Goal: Task Accomplishment & Management: Manage account settings

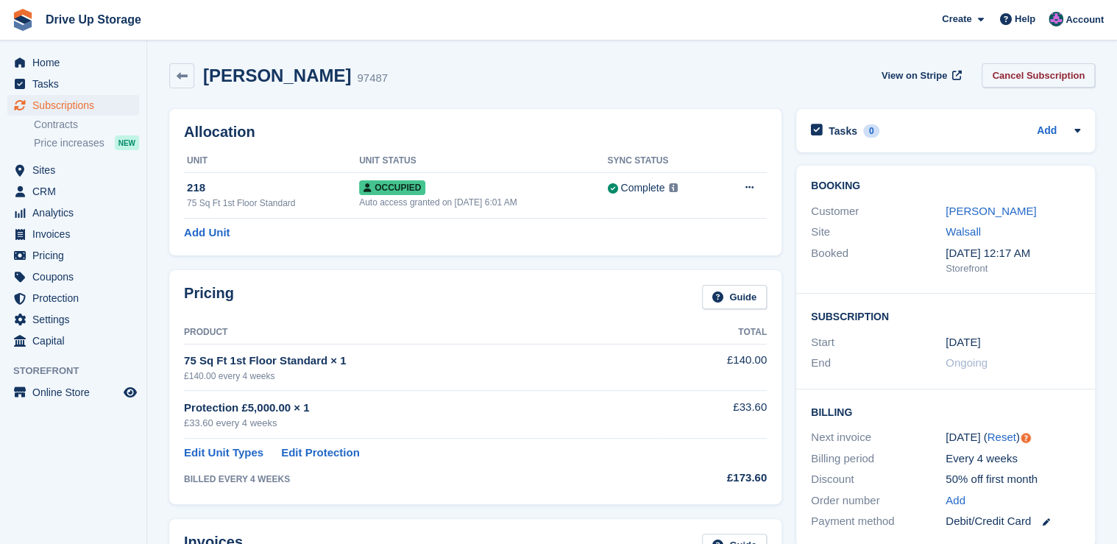
click at [1053, 76] on link "Cancel Subscription" at bounding box center [1037, 75] width 113 height 24
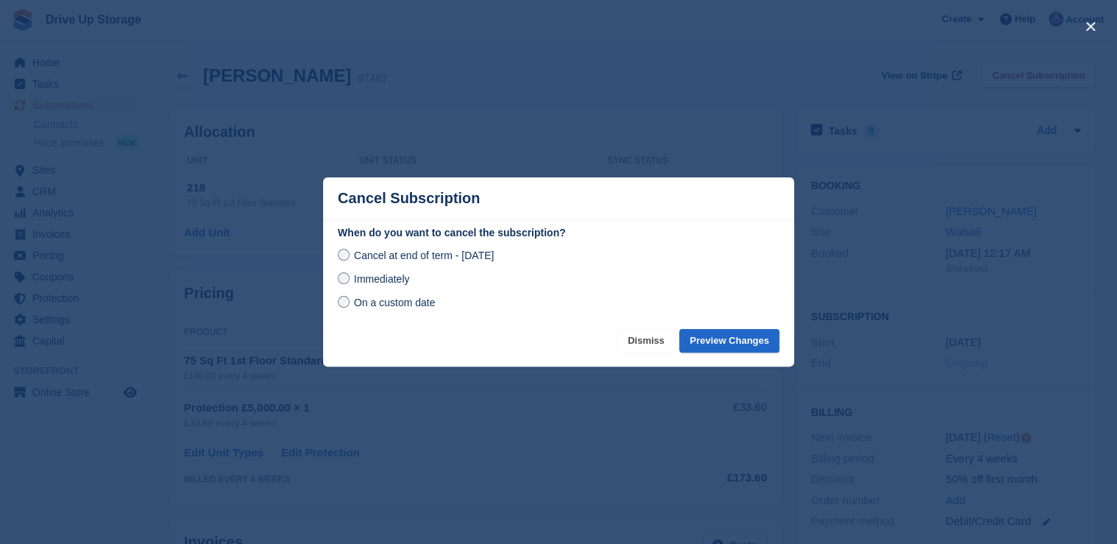
click at [665, 341] on button "Dismiss" at bounding box center [645, 341] width 57 height 24
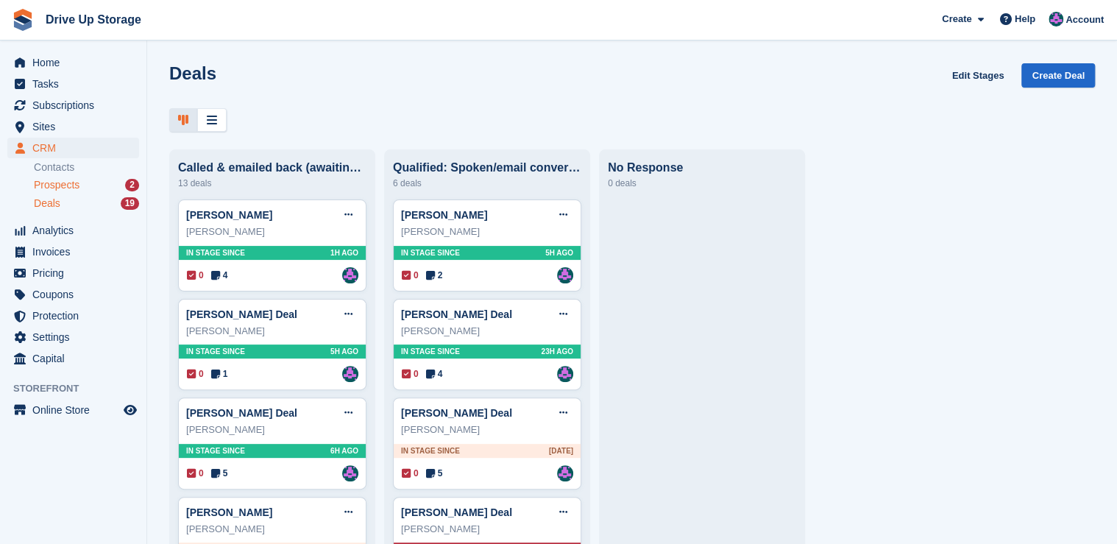
click at [80, 188] on div "Prospects 2" at bounding box center [86, 185] width 105 height 14
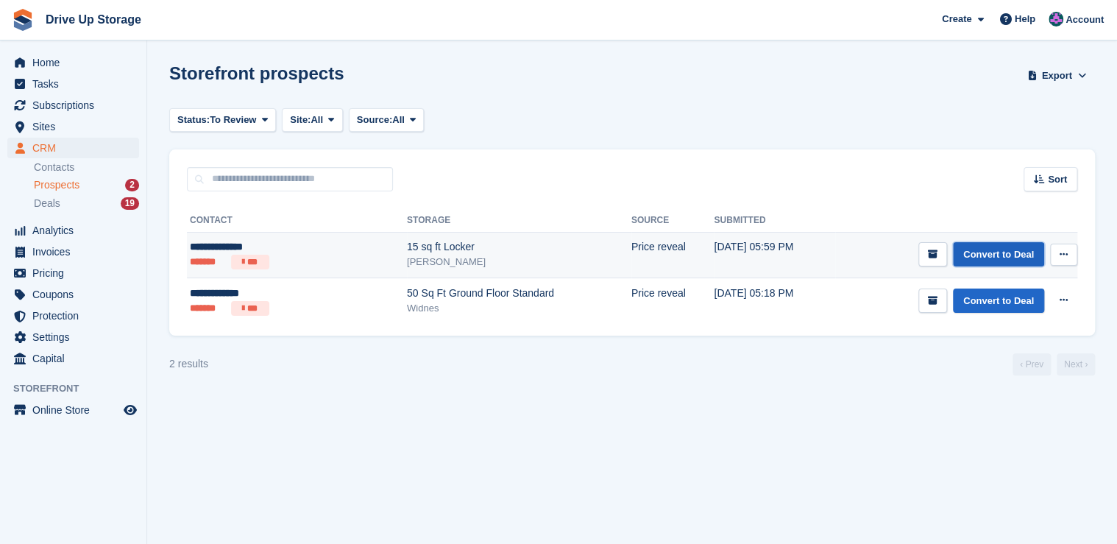
click at [998, 258] on link "Convert to Deal" at bounding box center [998, 254] width 91 height 24
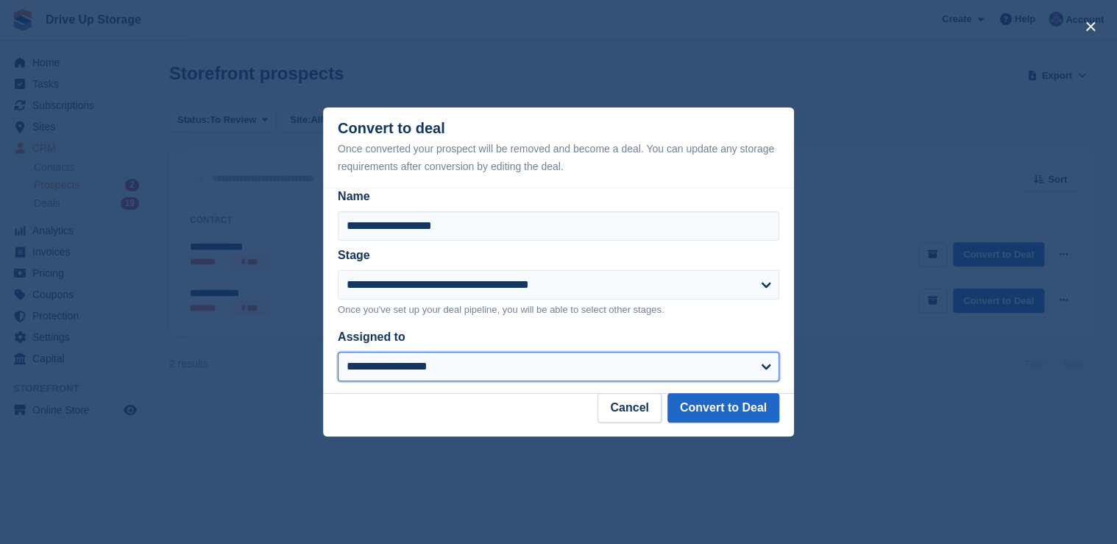
click at [736, 372] on select "**********" at bounding box center [558, 366] width 441 height 29
select select "****"
click at [338, 353] on select "**********" at bounding box center [558, 366] width 441 height 29
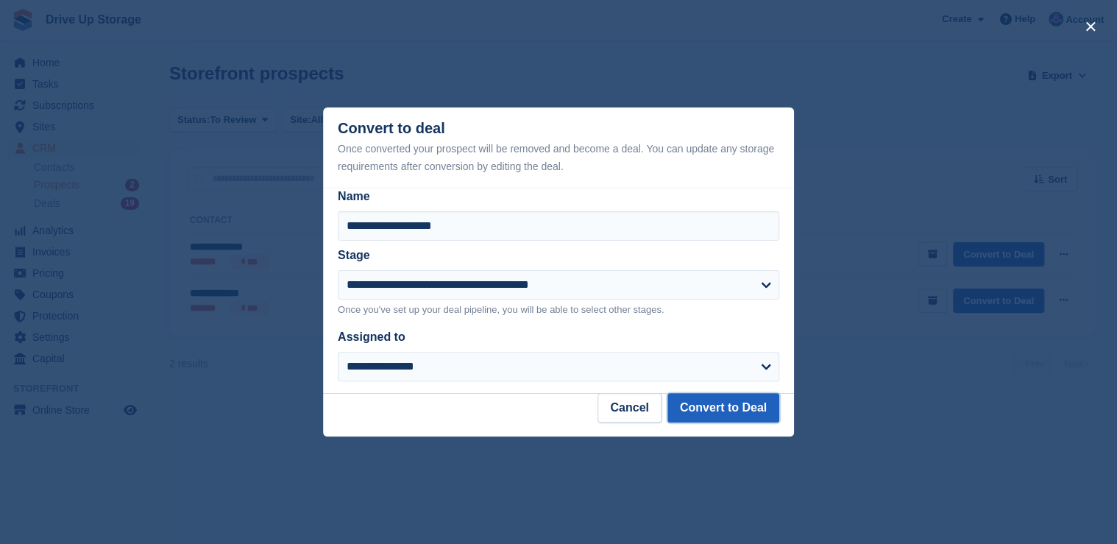
click at [711, 415] on button "Convert to Deal" at bounding box center [723, 407] width 112 height 29
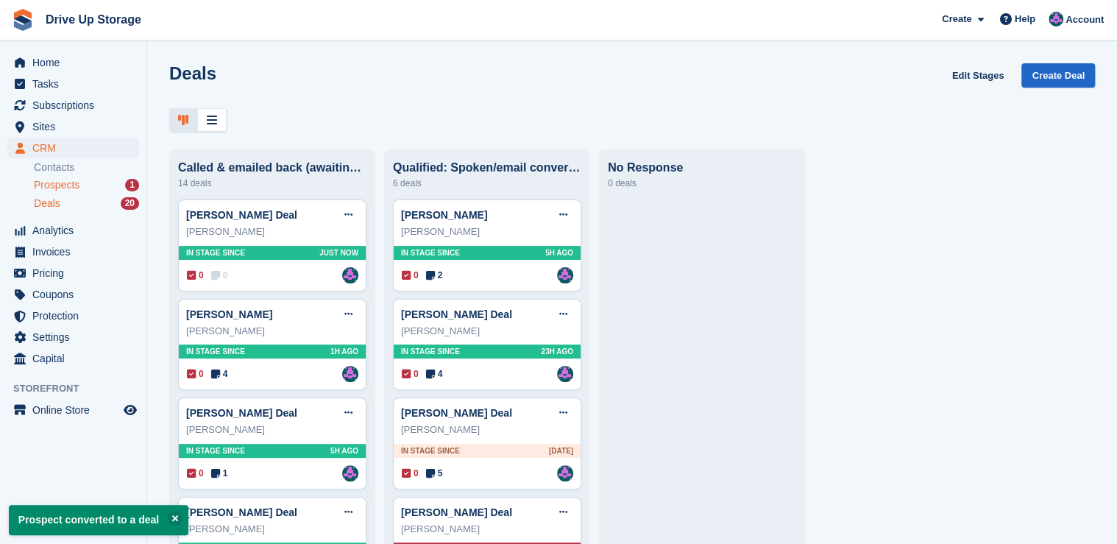
click at [95, 188] on div "Prospects 1" at bounding box center [86, 185] width 105 height 14
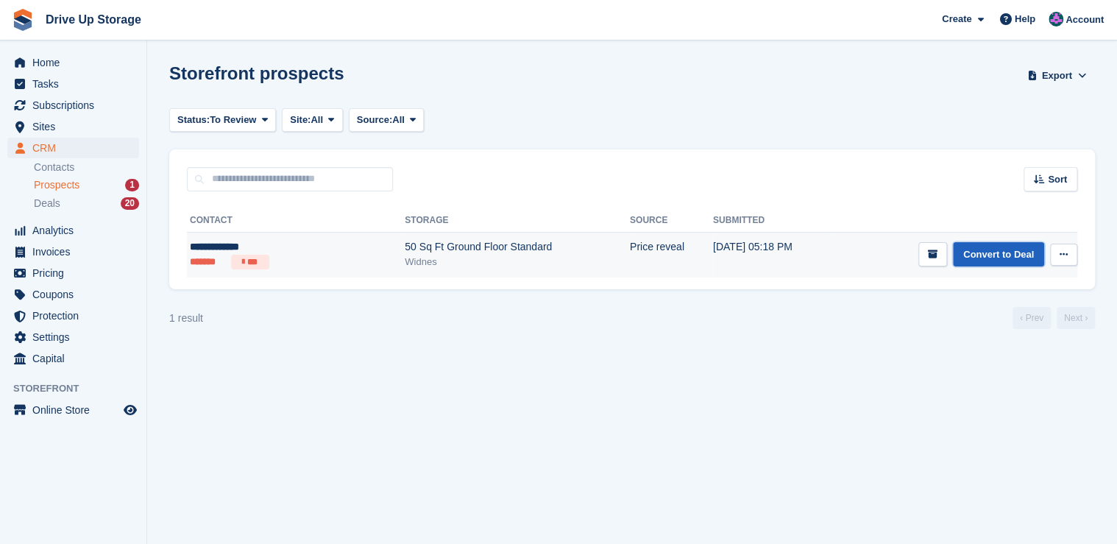
click at [971, 253] on link "Convert to Deal" at bounding box center [998, 254] width 91 height 24
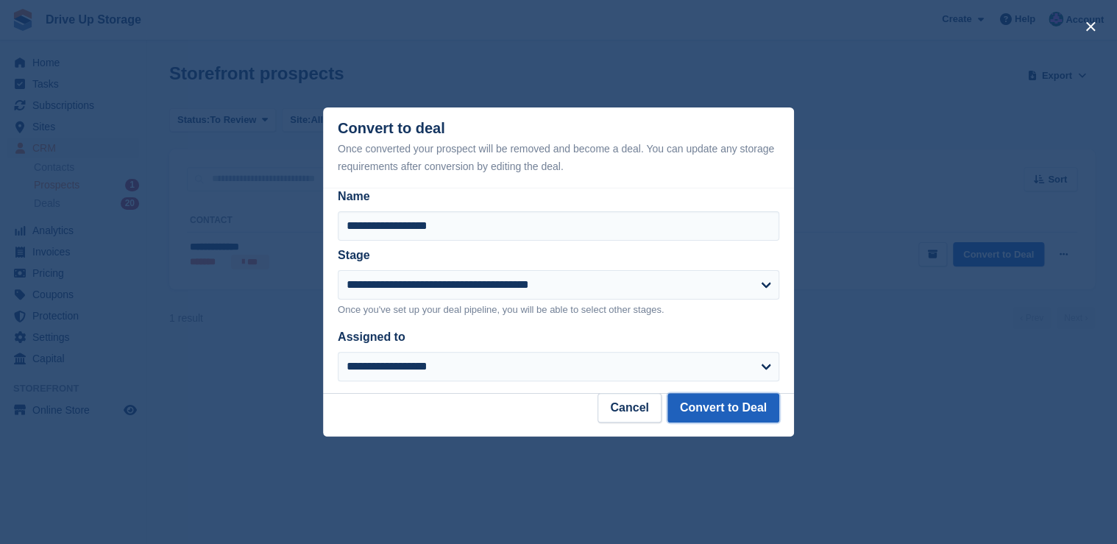
click at [742, 409] on button "Convert to Deal" at bounding box center [723, 407] width 112 height 29
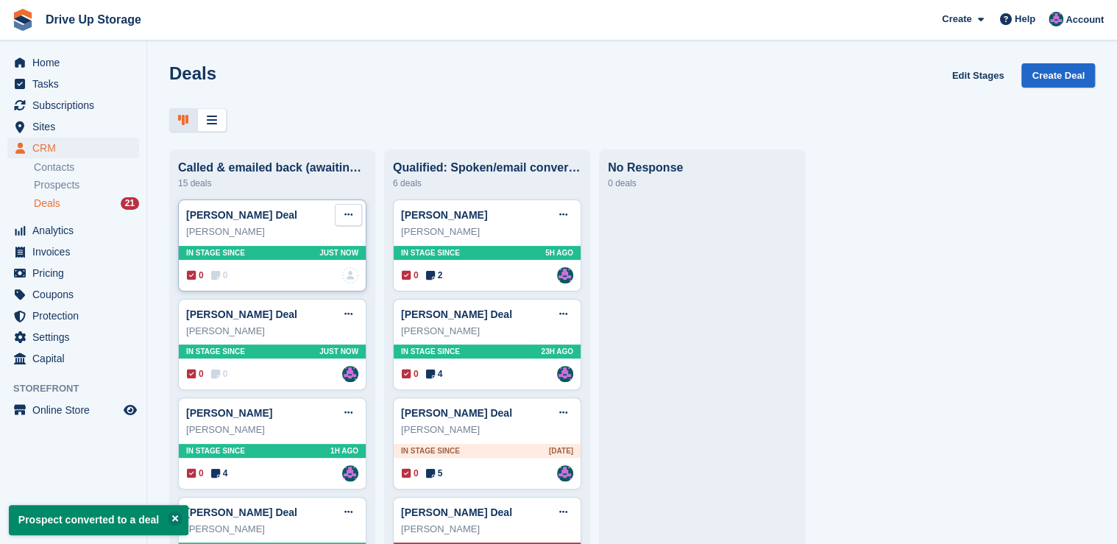
click at [346, 213] on button at bounding box center [348, 215] width 27 height 22
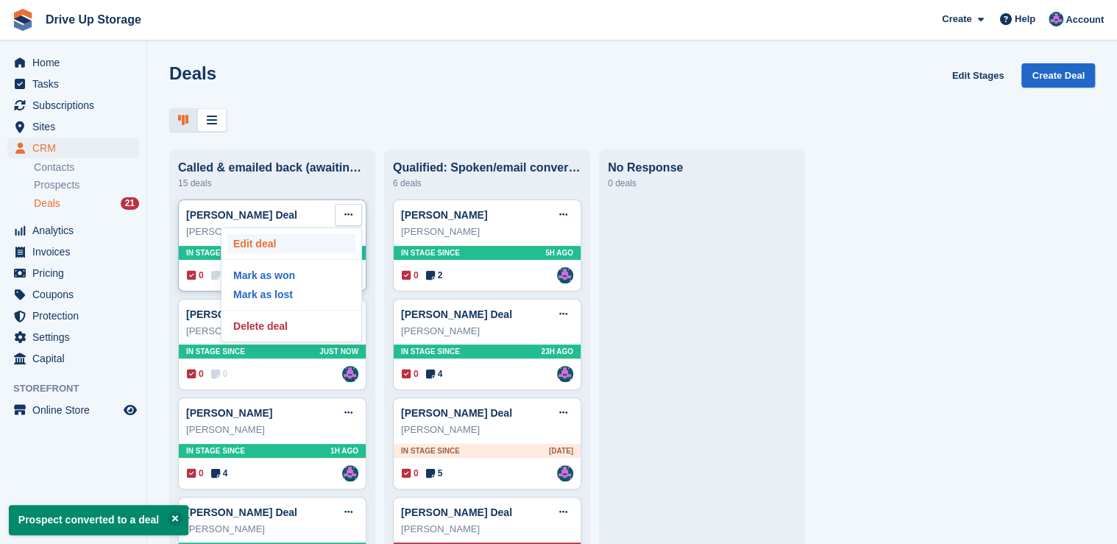
click at [296, 244] on p "Edit deal" at bounding box center [291, 243] width 128 height 19
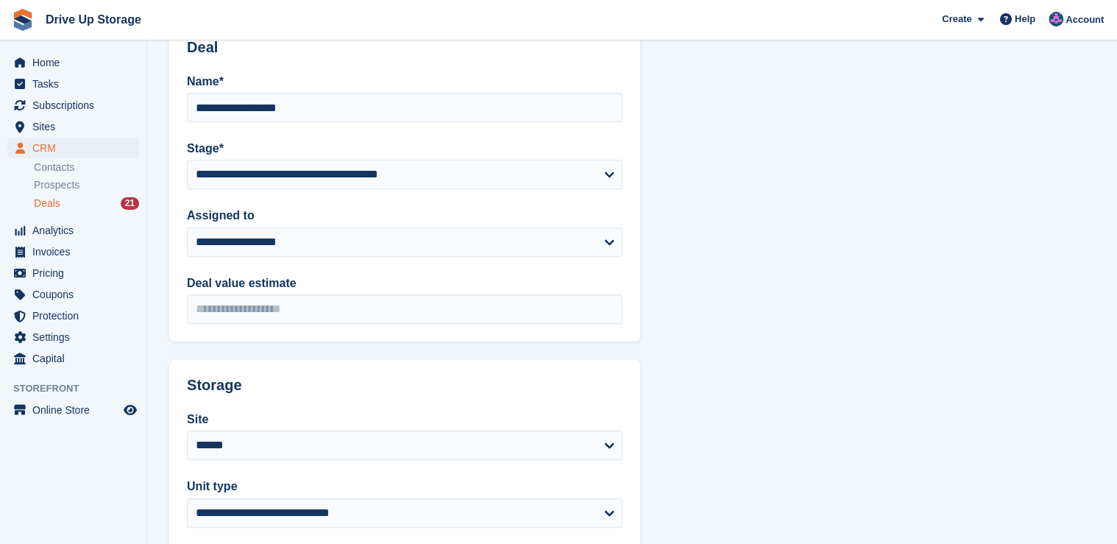
scroll to position [177, 0]
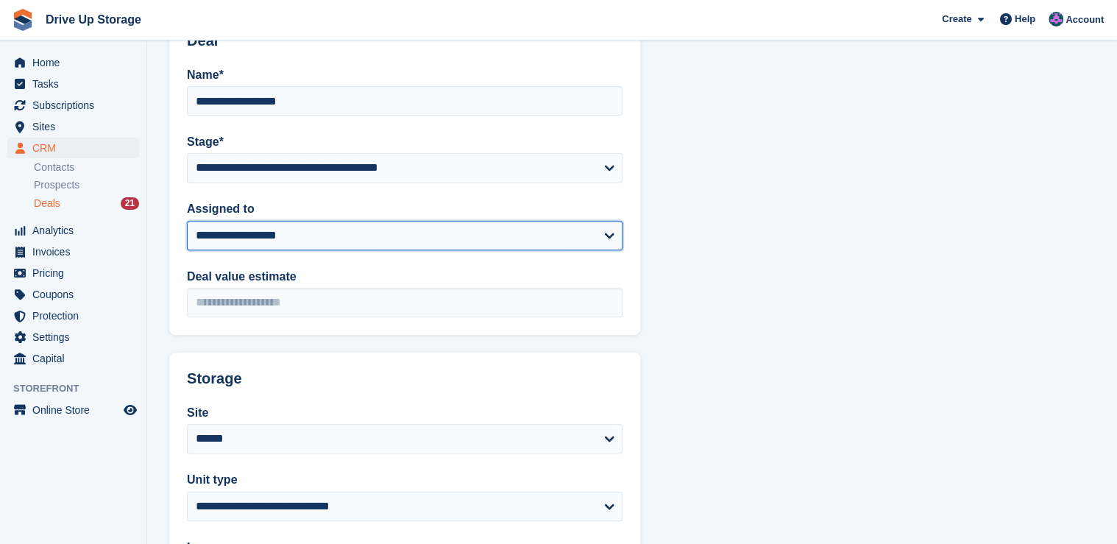
click at [609, 241] on select "**********" at bounding box center [405, 235] width 436 height 29
select select "****"
click at [187, 221] on select "**********" at bounding box center [405, 235] width 436 height 29
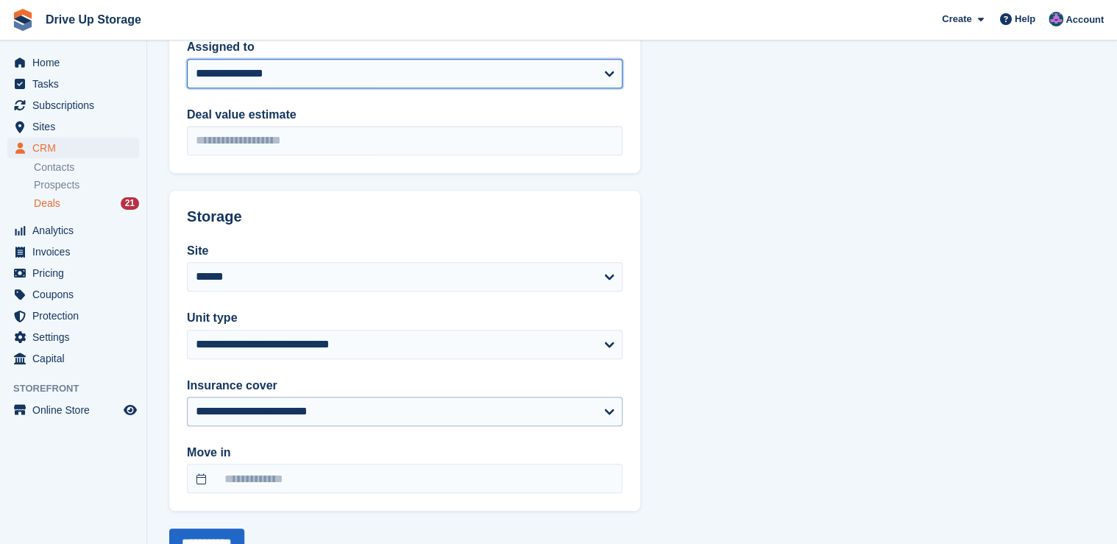
scroll to position [391, 0]
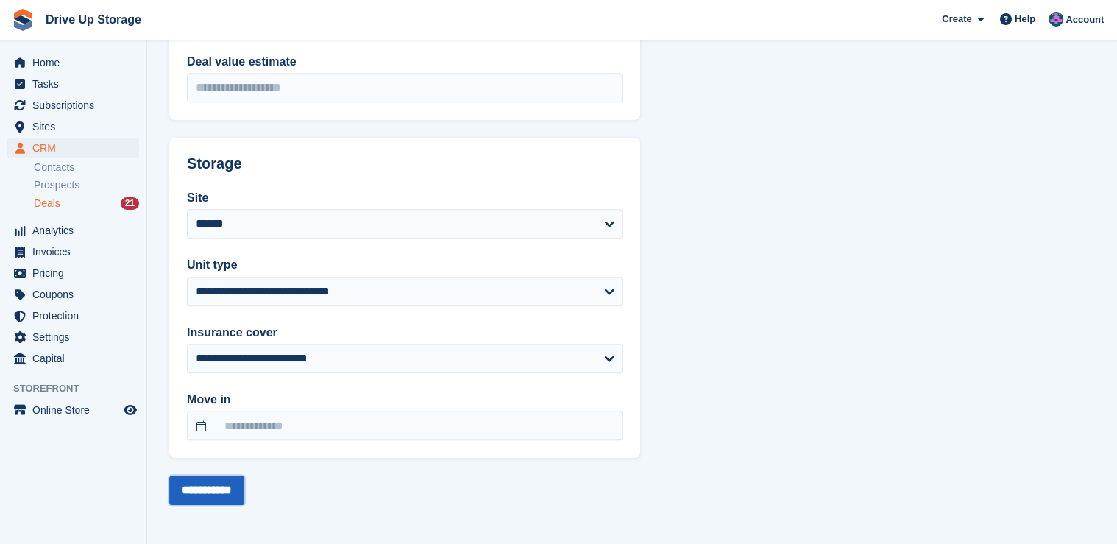
click at [221, 483] on input "**********" at bounding box center [206, 489] width 75 height 29
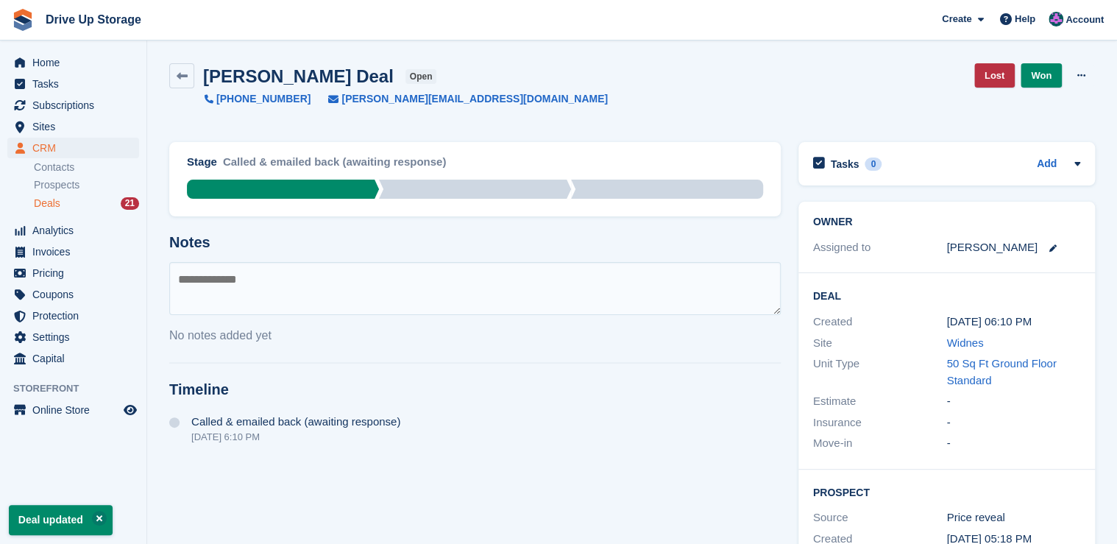
click at [292, 296] on textarea at bounding box center [474, 288] width 611 height 53
type textarea "**********"
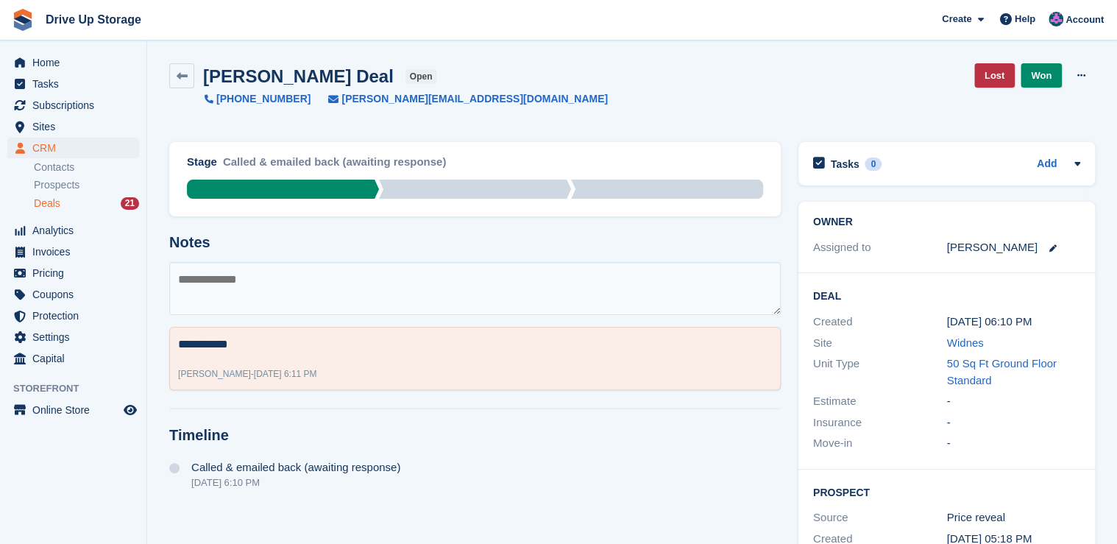
click at [395, 285] on textarea at bounding box center [474, 288] width 611 height 53
type textarea "**********"
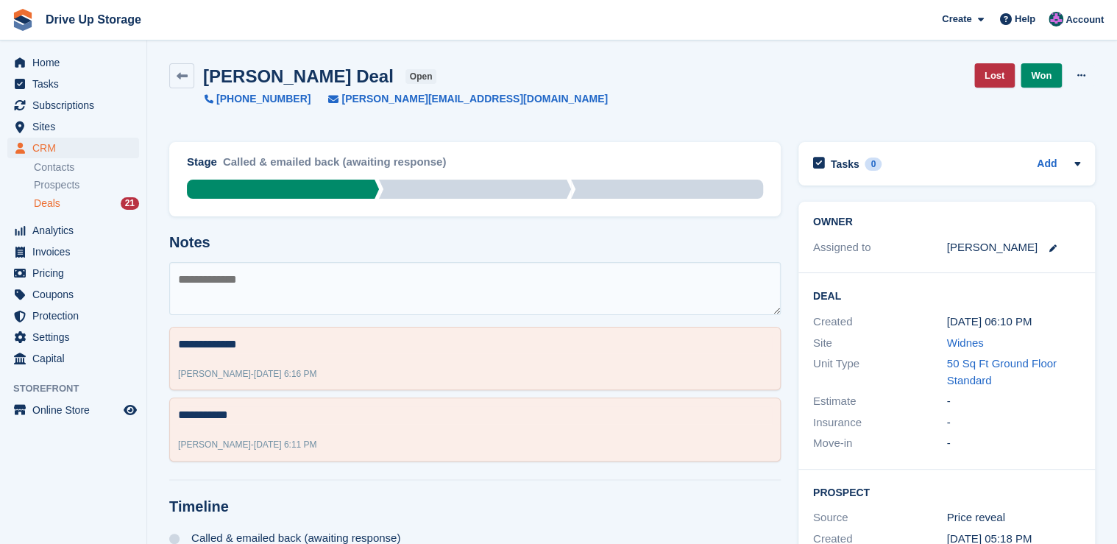
click at [63, 202] on div "Deals 21" at bounding box center [86, 203] width 105 height 14
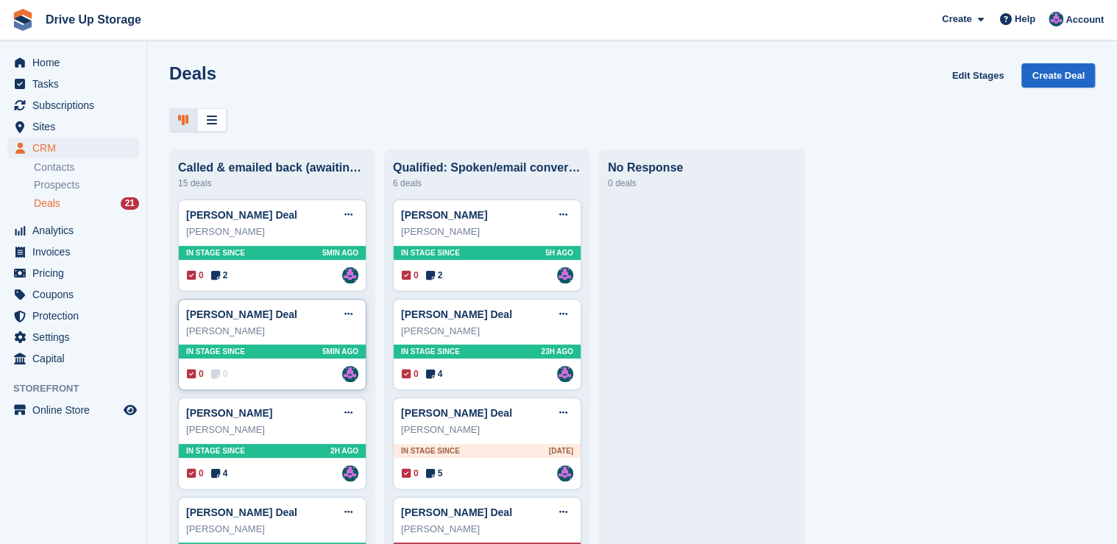
click at [306, 335] on div "Samuel Wickham" at bounding box center [272, 331] width 172 height 15
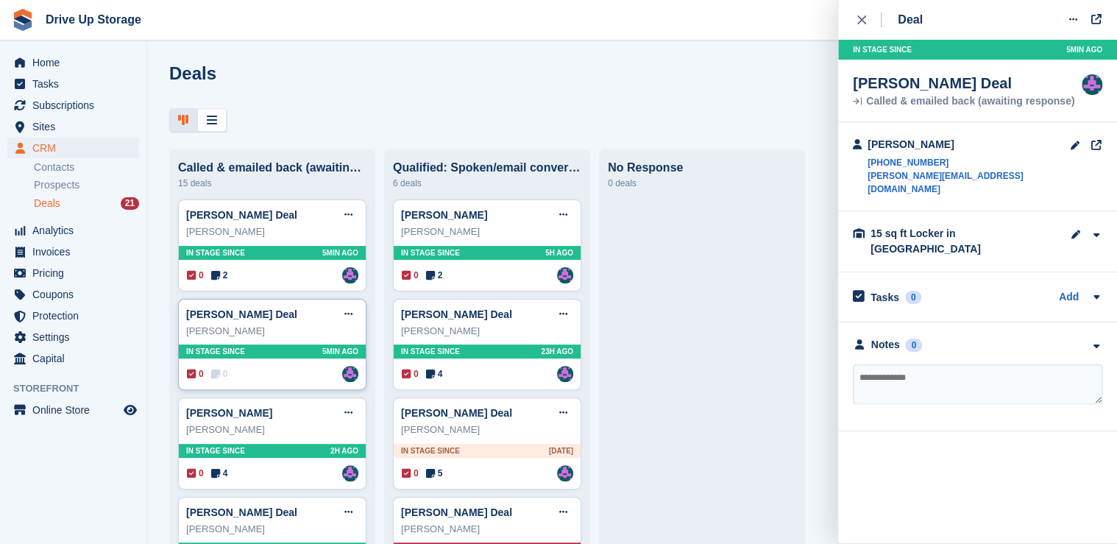
click at [269, 375] on div "0 0 Assigned to Andy" at bounding box center [272, 374] width 171 height 16
click at [877, 364] on textarea at bounding box center [977, 384] width 249 height 40
type textarea "*******"
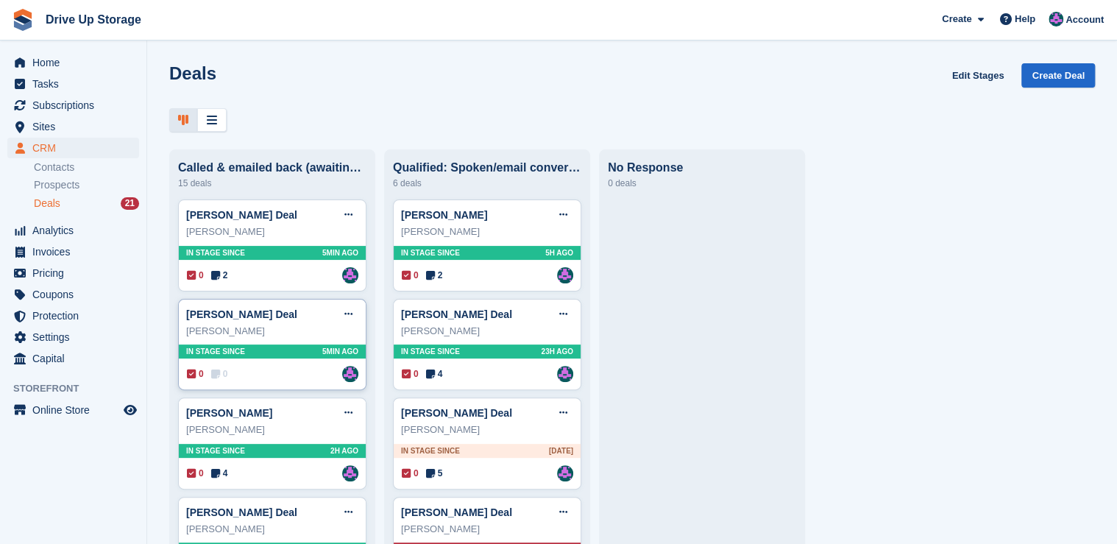
click at [232, 377] on div "0 0 Assigned to Andy Assigned to Andy" at bounding box center [272, 374] width 171 height 16
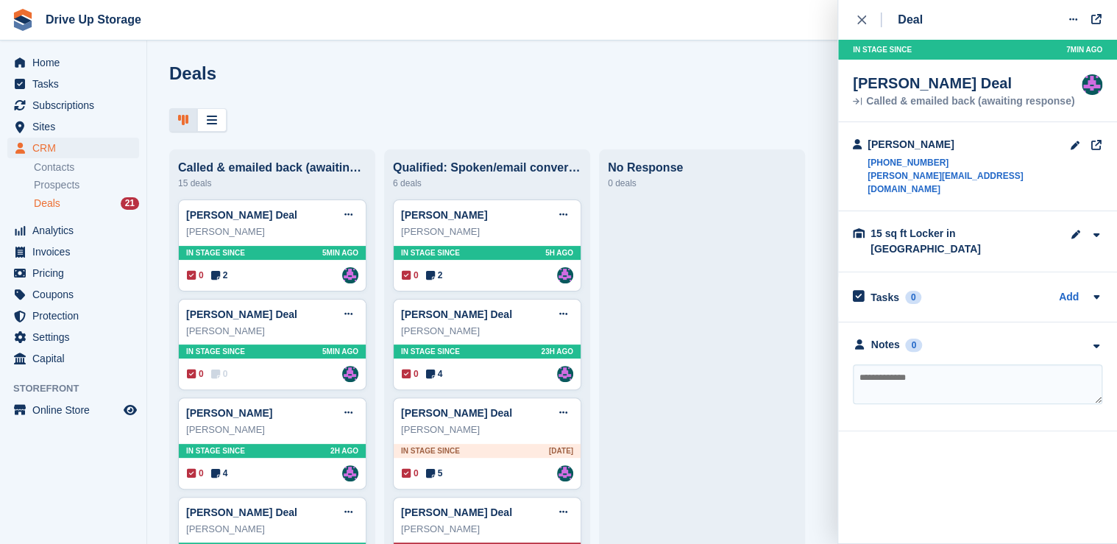
click at [884, 364] on textarea at bounding box center [977, 384] width 249 height 40
type textarea "**********"
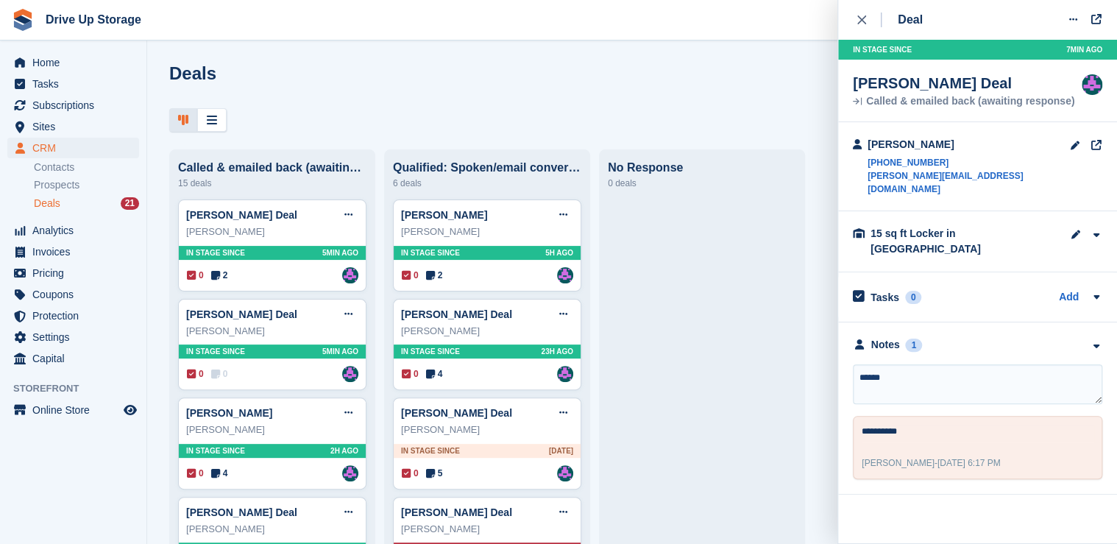
type textarea "*******"
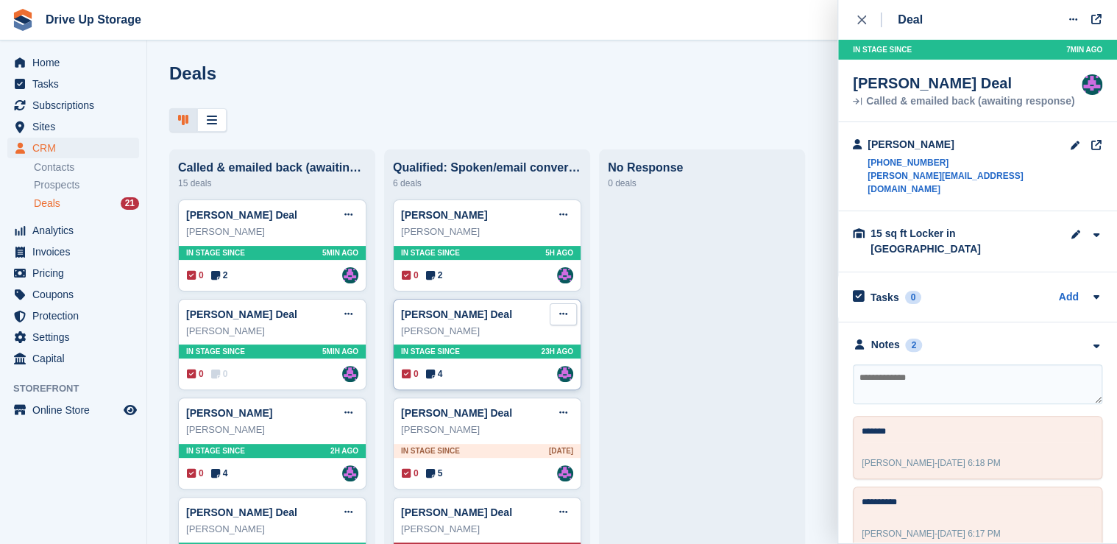
click at [559, 323] on button at bounding box center [563, 314] width 27 height 22
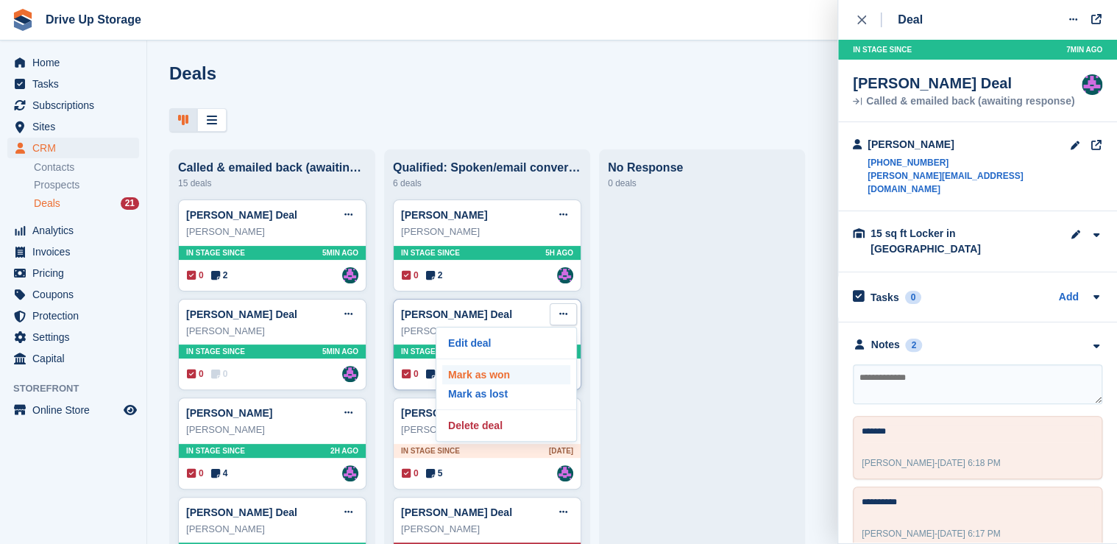
click at [487, 374] on p "Mark as won" at bounding box center [506, 374] width 128 height 19
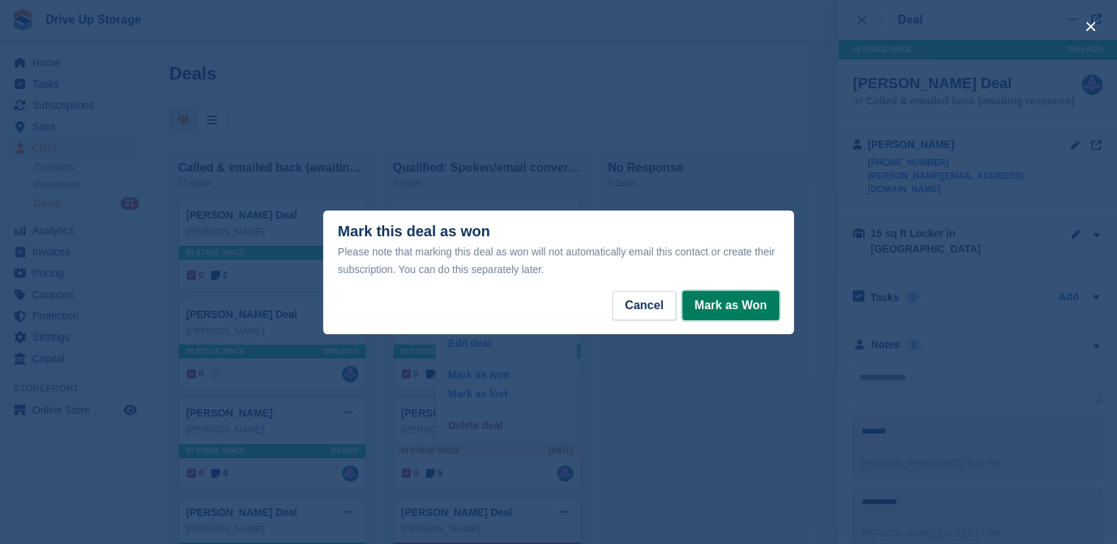
click at [773, 306] on button "Mark as Won" at bounding box center [730, 305] width 97 height 29
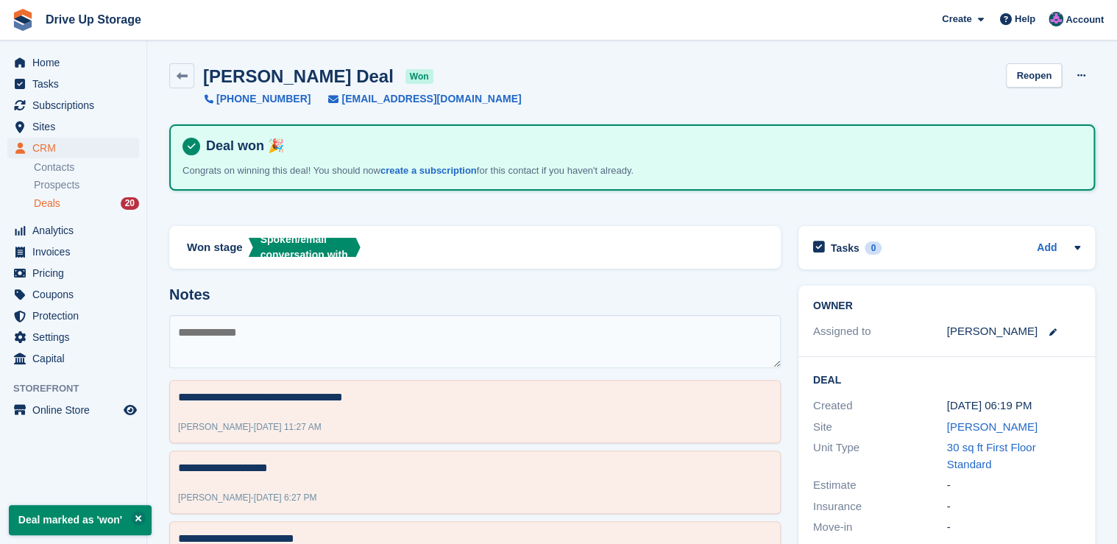
click at [274, 325] on textarea at bounding box center [474, 341] width 611 height 53
click at [232, 333] on textarea "**********" at bounding box center [474, 341] width 611 height 53
type textarea "**********"
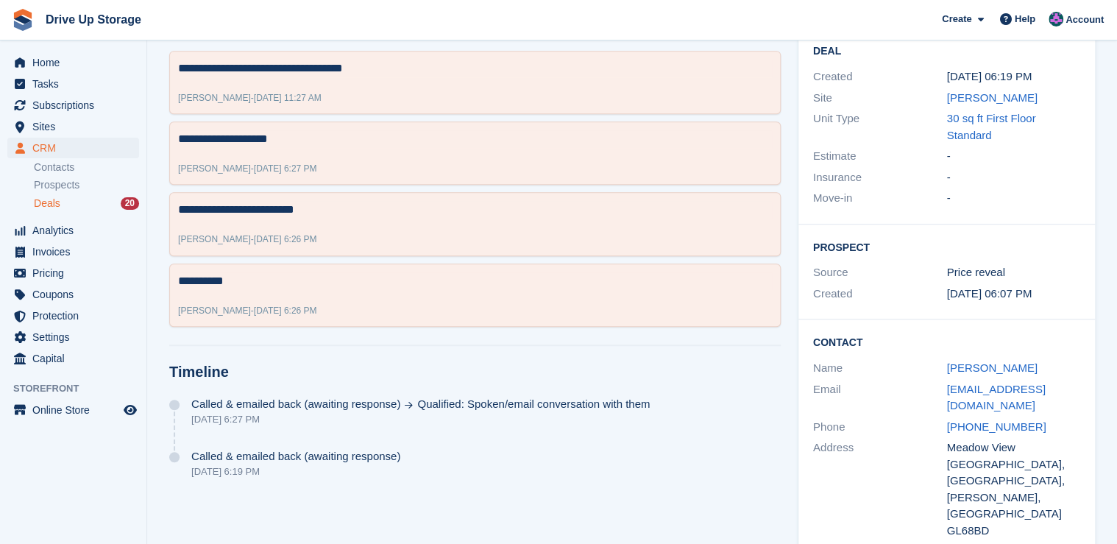
scroll to position [93, 0]
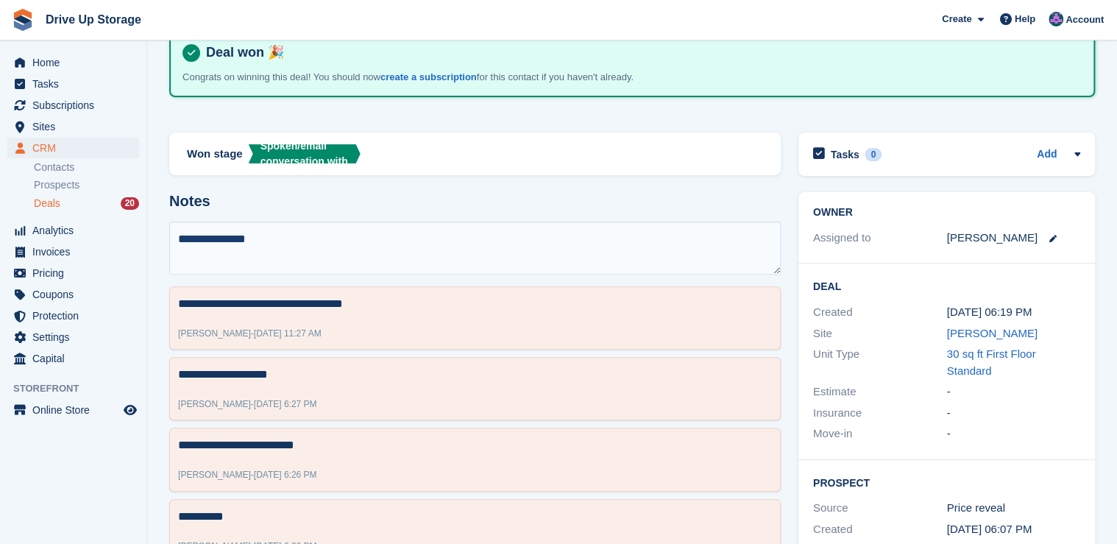
click at [282, 235] on textarea "**********" at bounding box center [474, 247] width 611 height 53
click at [64, 207] on div "Deals 20" at bounding box center [86, 203] width 105 height 14
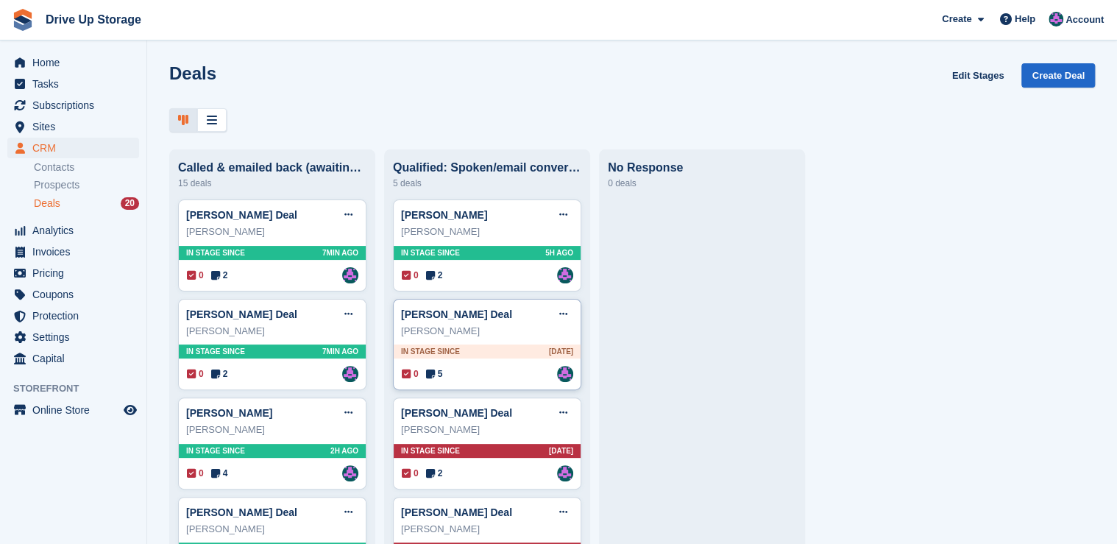
click at [519, 382] on div "0 5 Assigned to Andy" at bounding box center [487, 374] width 171 height 16
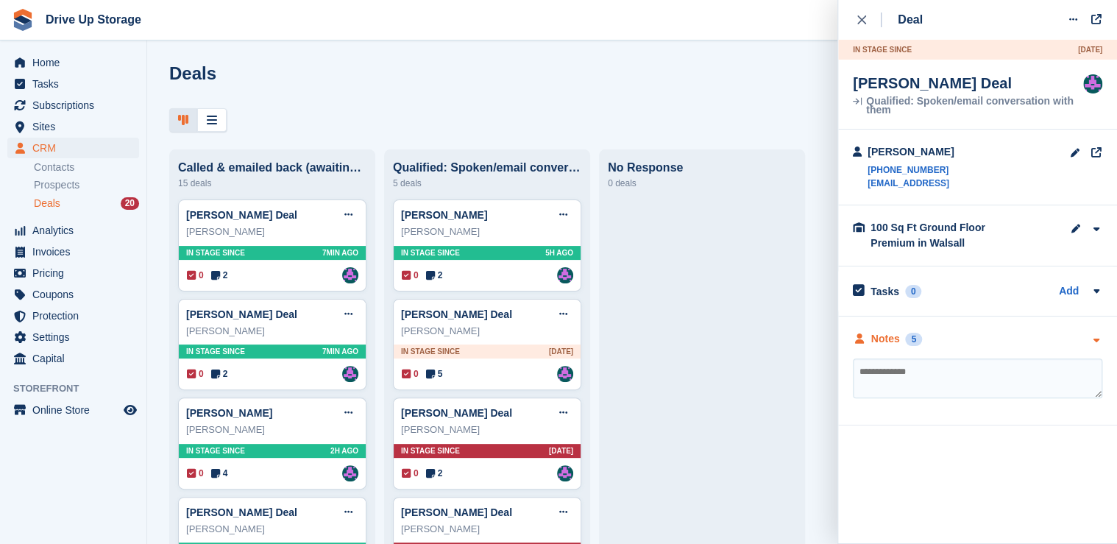
click at [1092, 341] on icon "button" at bounding box center [1096, 340] width 13 height 10
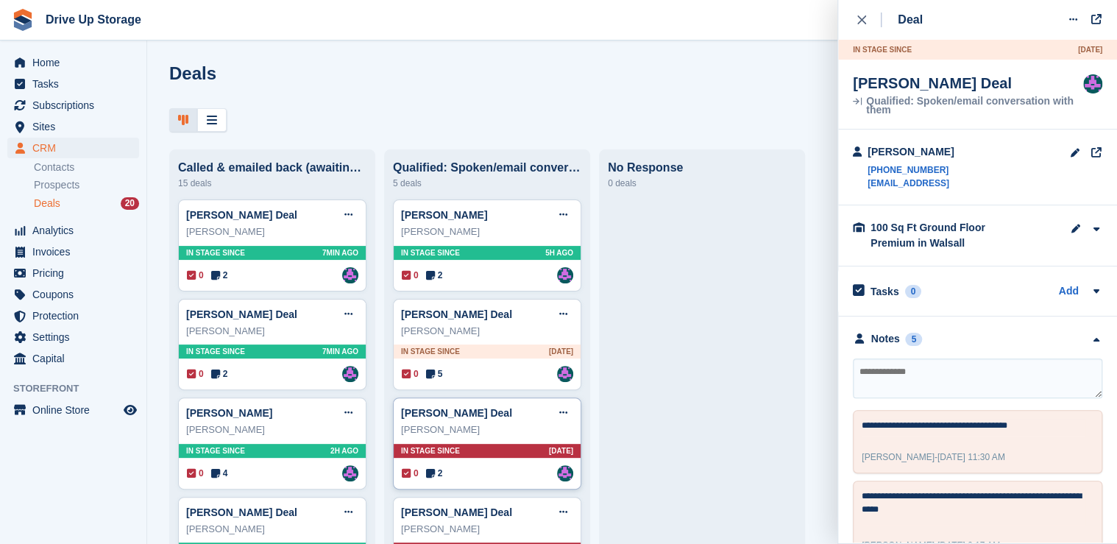
click at [516, 466] on div "Joe Kilgallon Deal Edit deal Mark as won Mark as lost Delete deal Joe Kilgallon…" at bounding box center [487, 443] width 188 height 92
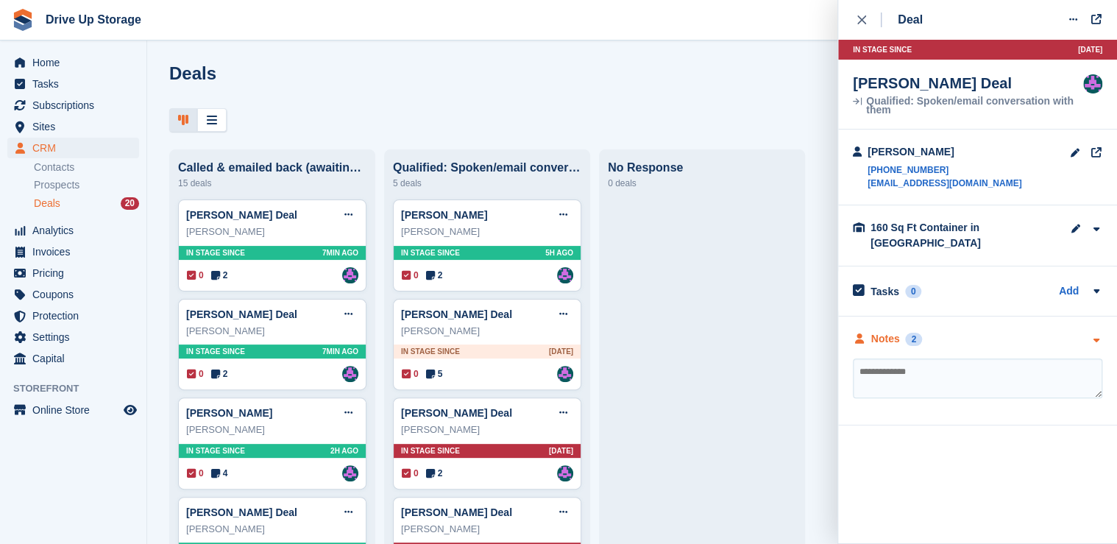
click at [1096, 335] on icon "button" at bounding box center [1096, 340] width 13 height 10
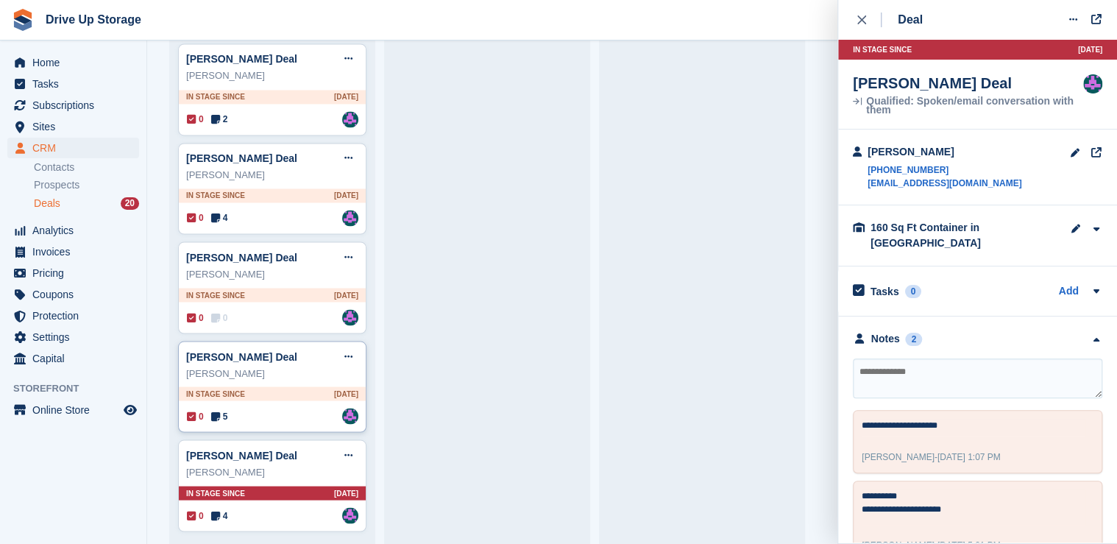
scroll to position [1147, 0]
drag, startPoint x: 296, startPoint y: 513, endPoint x: 330, endPoint y: 491, distance: 40.6
click at [295, 513] on div "0 4 Assigned to Andy" at bounding box center [272, 513] width 171 height 16
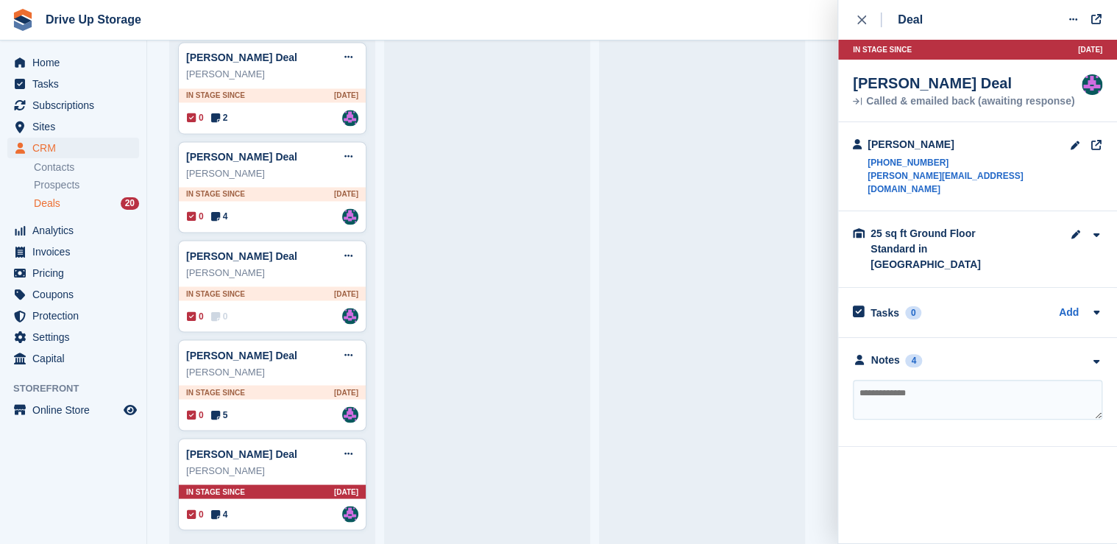
click at [924, 380] on textarea at bounding box center [977, 400] width 249 height 40
type textarea "*********"
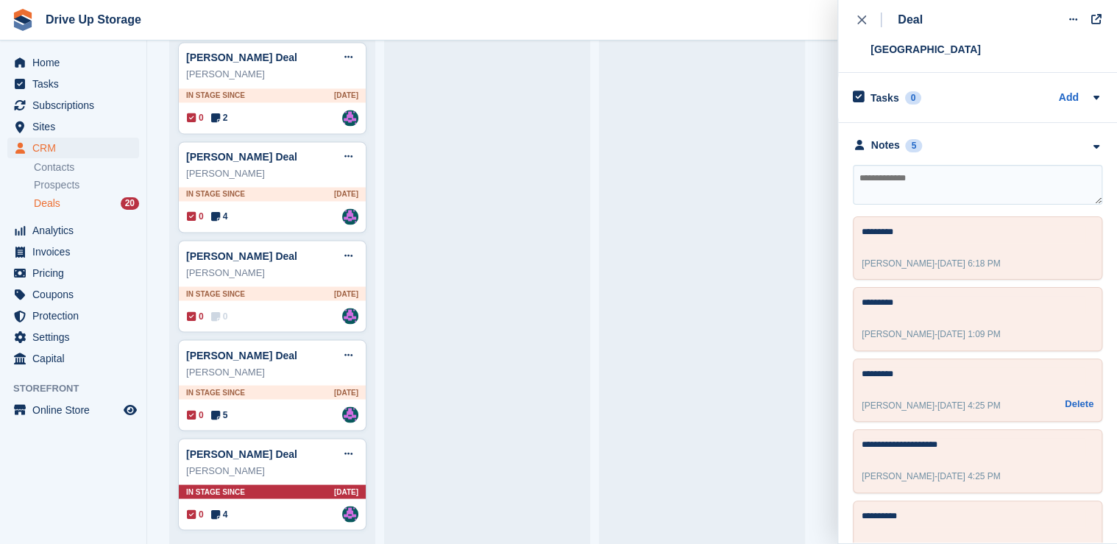
scroll to position [220, 0]
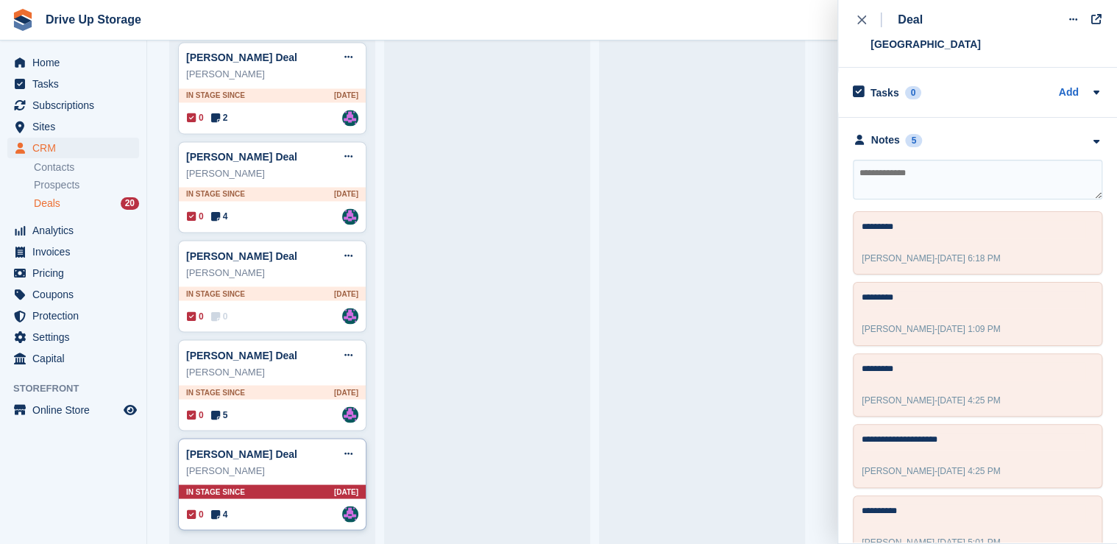
drag, startPoint x: 349, startPoint y: 447, endPoint x: 330, endPoint y: 455, distance: 19.8
click at [349, 448] on icon at bounding box center [348, 453] width 8 height 10
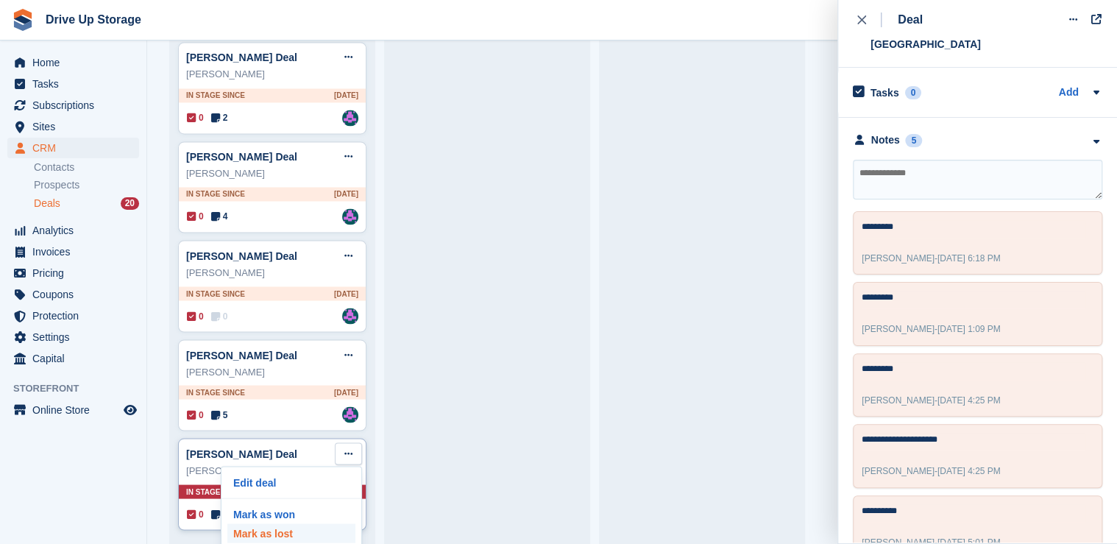
scroll to position [32, 0]
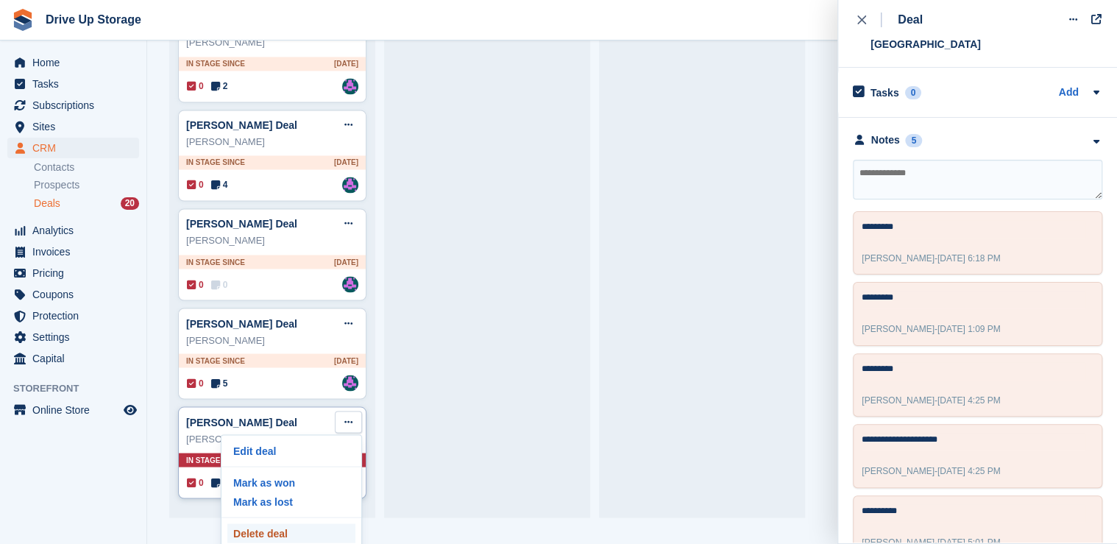
click at [288, 527] on p "Delete deal" at bounding box center [291, 532] width 128 height 19
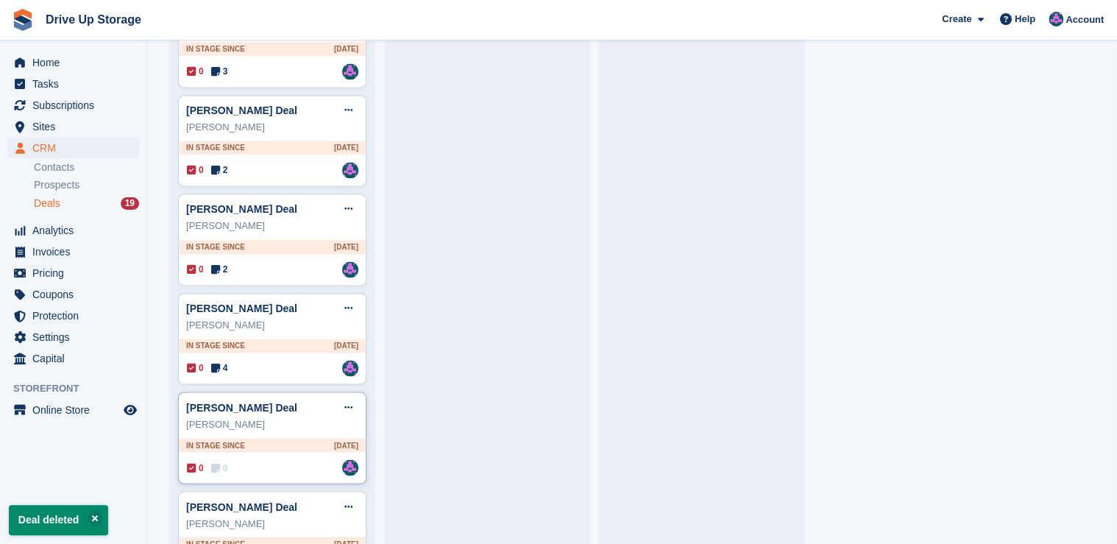
scroll to position [1048, 0]
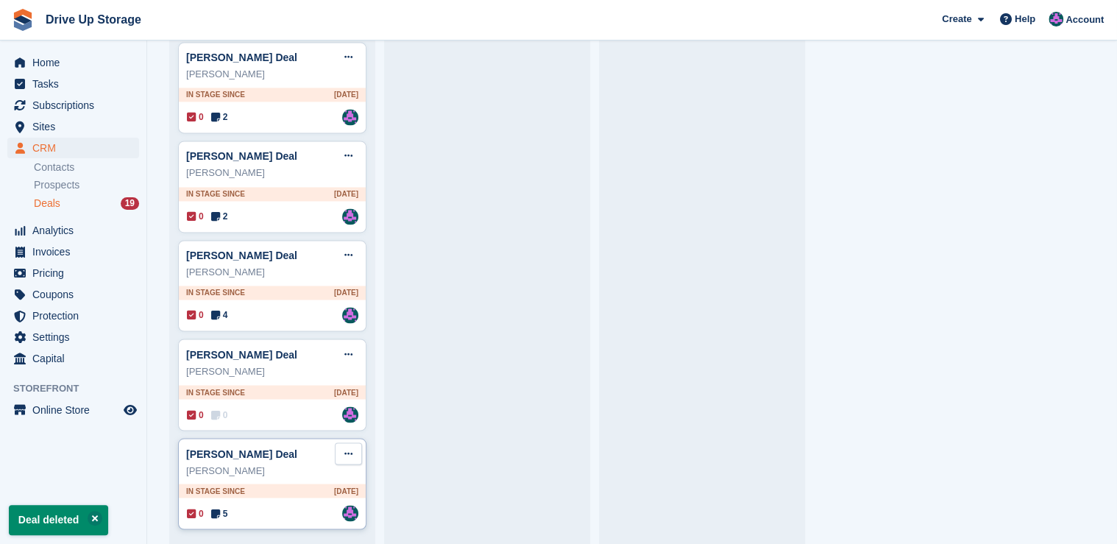
click at [353, 447] on button at bounding box center [348, 453] width 27 height 22
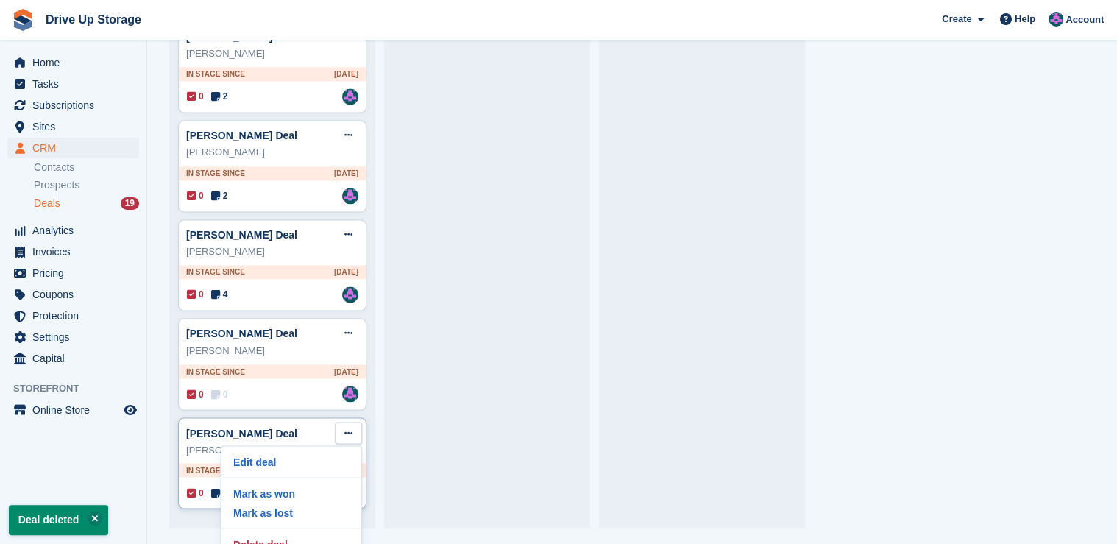
scroll to position [32, 0]
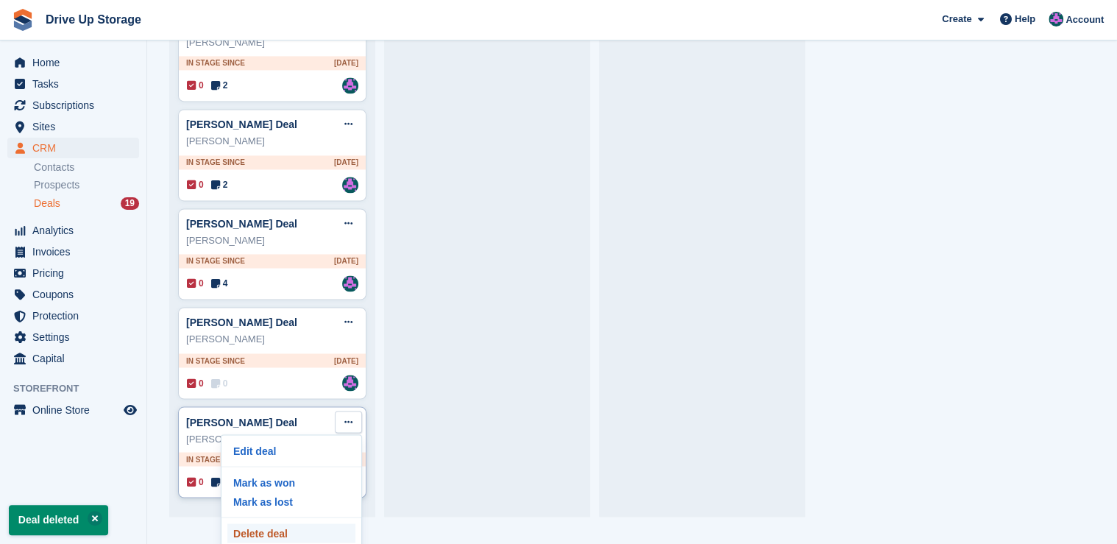
click at [275, 525] on p "Delete deal" at bounding box center [291, 532] width 128 height 19
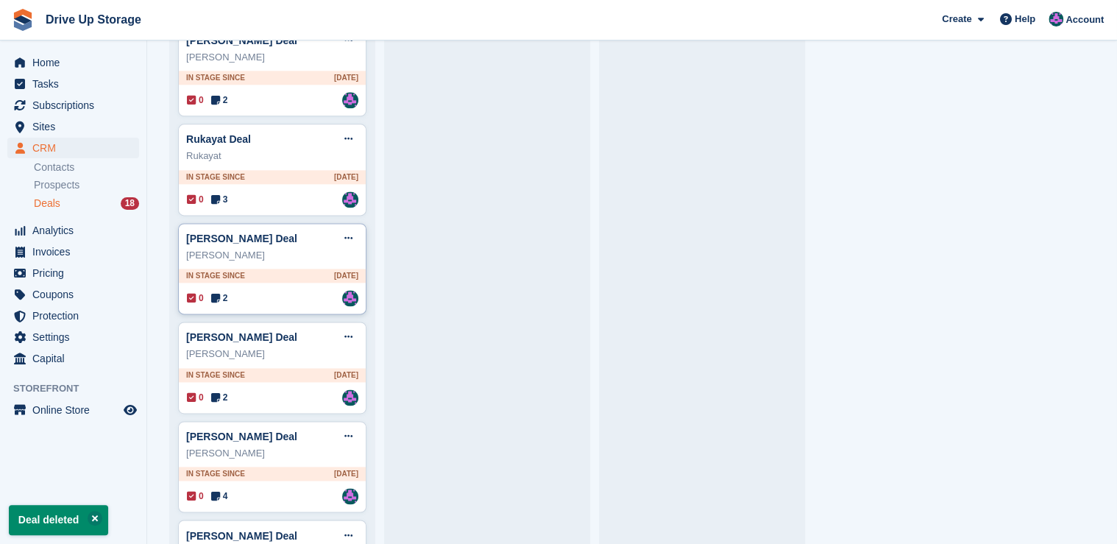
scroll to position [950, 0]
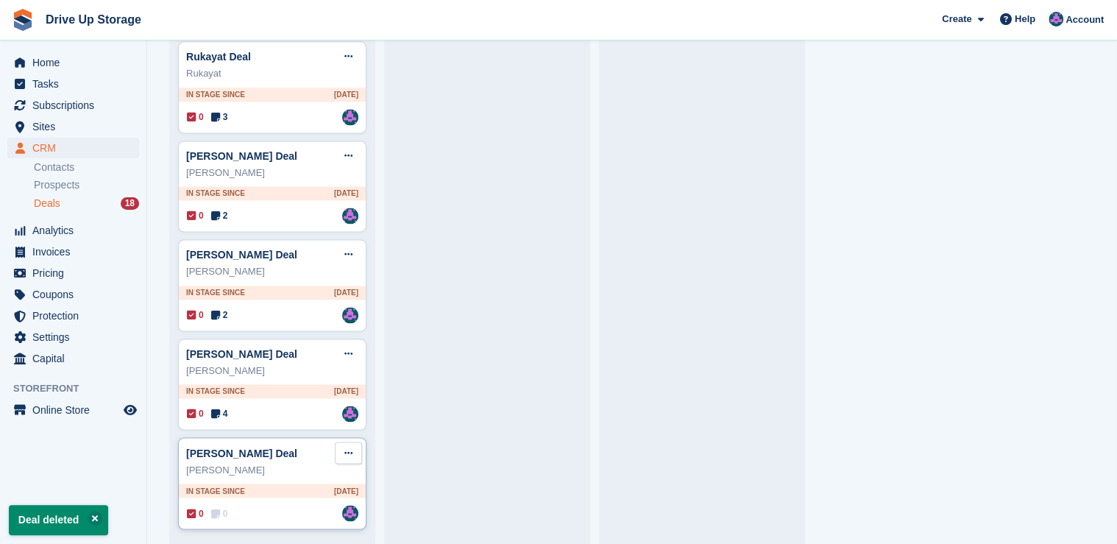
click at [347, 450] on icon at bounding box center [348, 452] width 8 height 10
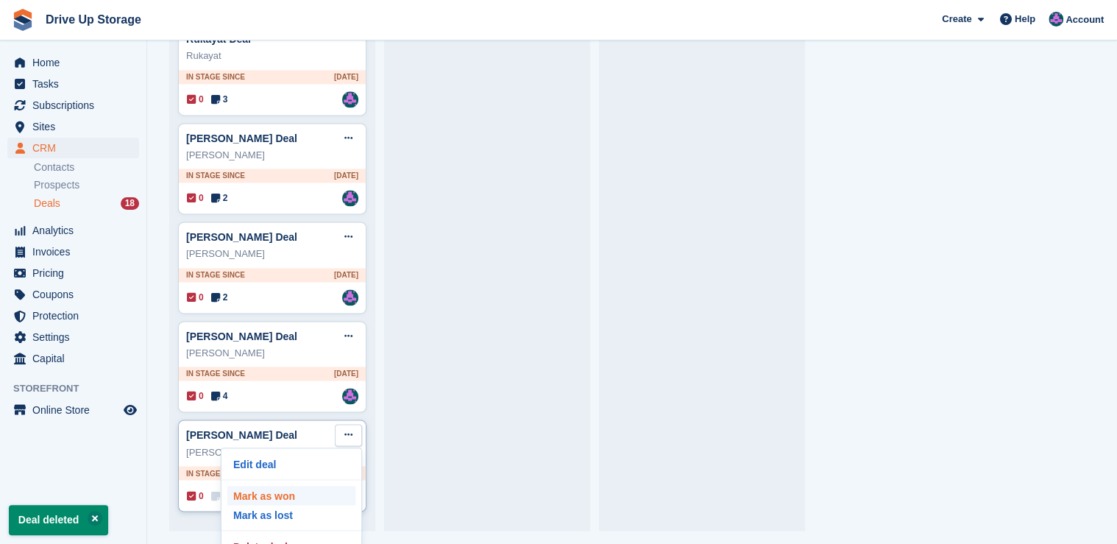
scroll to position [32, 0]
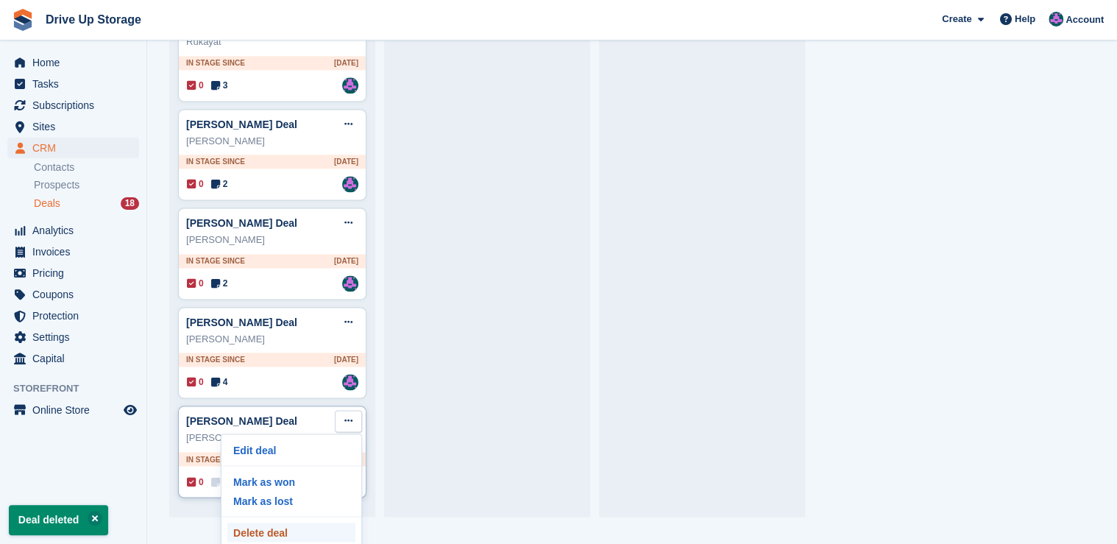
click at [287, 530] on p "Delete deal" at bounding box center [291, 531] width 128 height 19
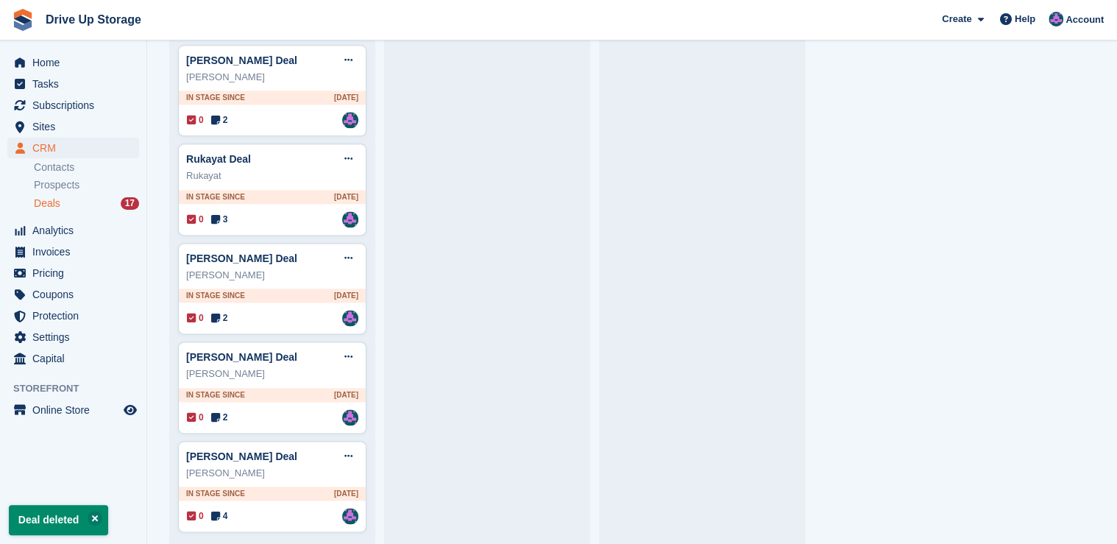
scroll to position [851, 0]
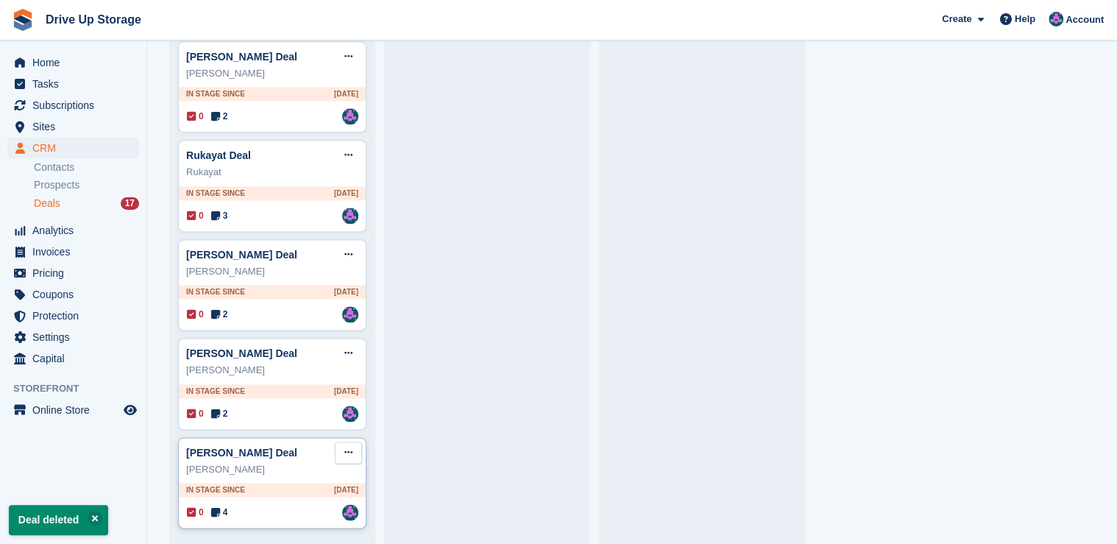
click at [353, 448] on button at bounding box center [348, 452] width 27 height 22
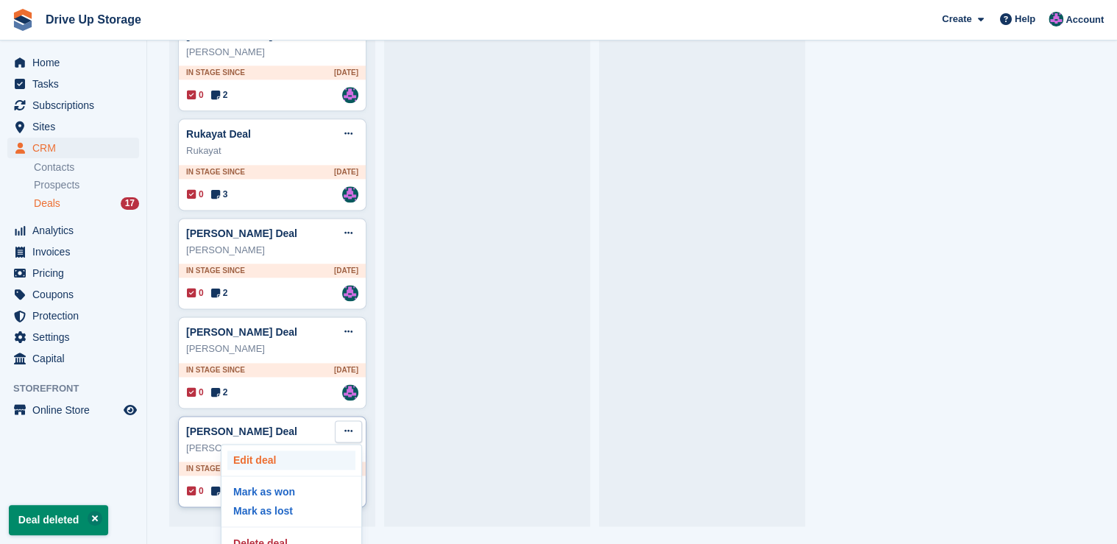
scroll to position [32, 0]
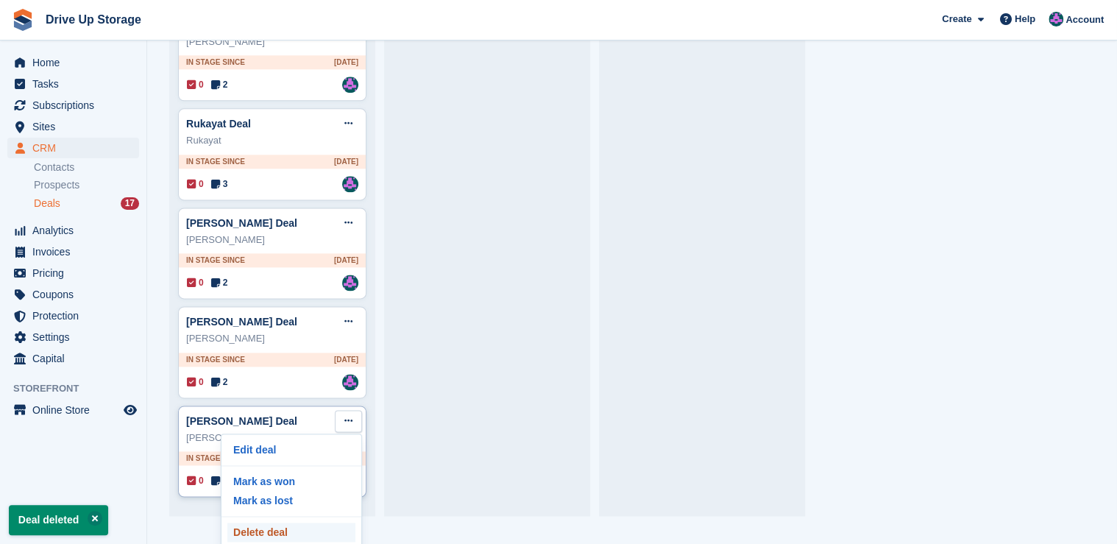
click at [291, 522] on p "Delete deal" at bounding box center [291, 531] width 128 height 19
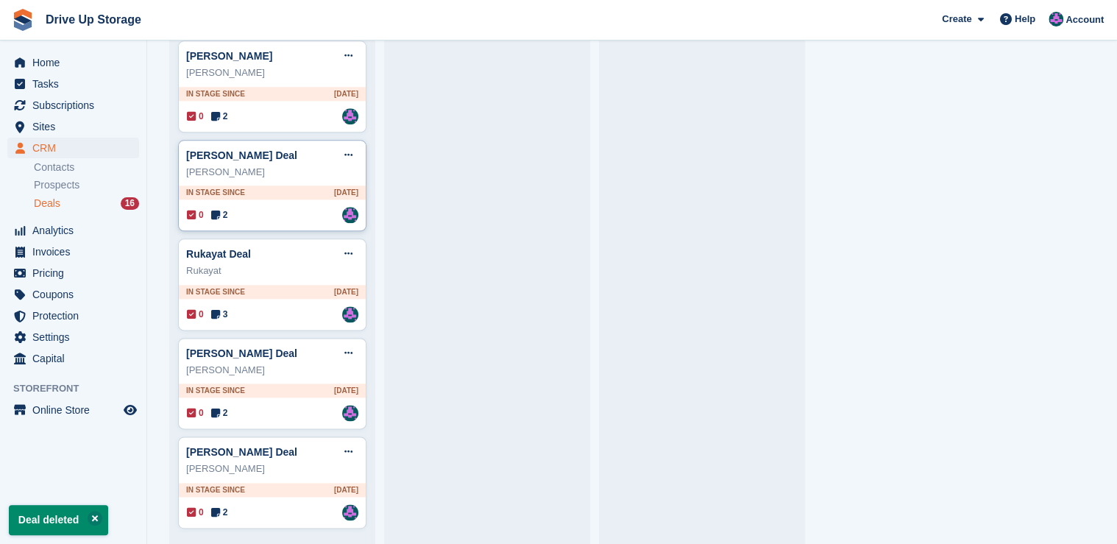
scroll to position [753, 0]
click at [352, 455] on button at bounding box center [348, 451] width 27 height 22
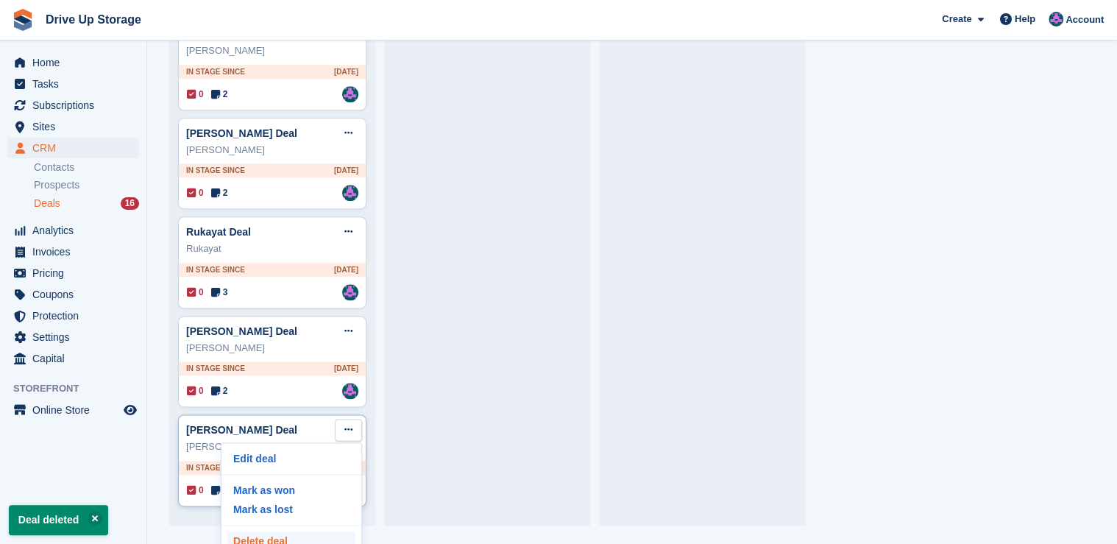
scroll to position [32, 0]
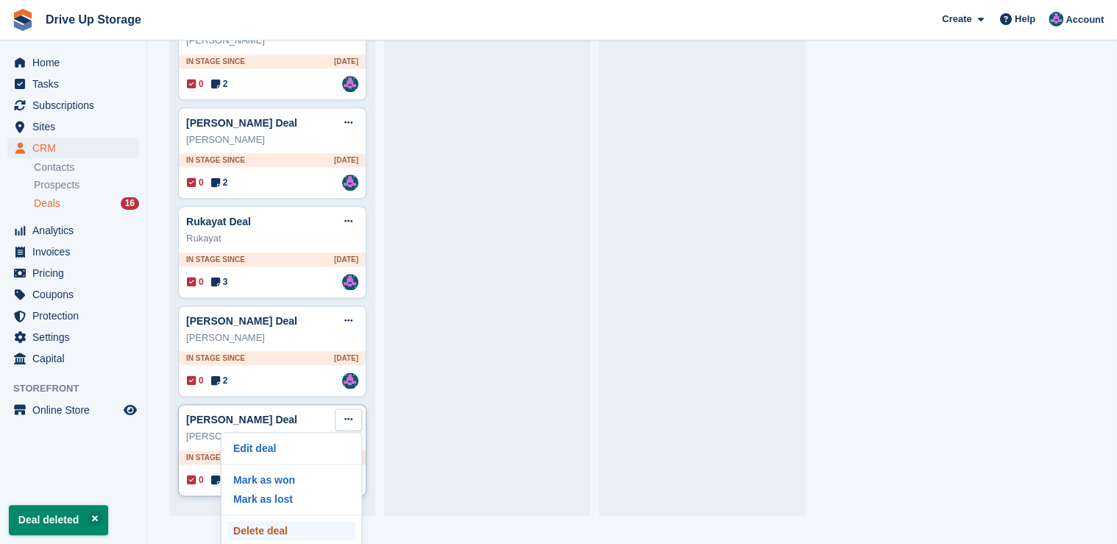
click at [280, 533] on p "Delete deal" at bounding box center [291, 530] width 128 height 19
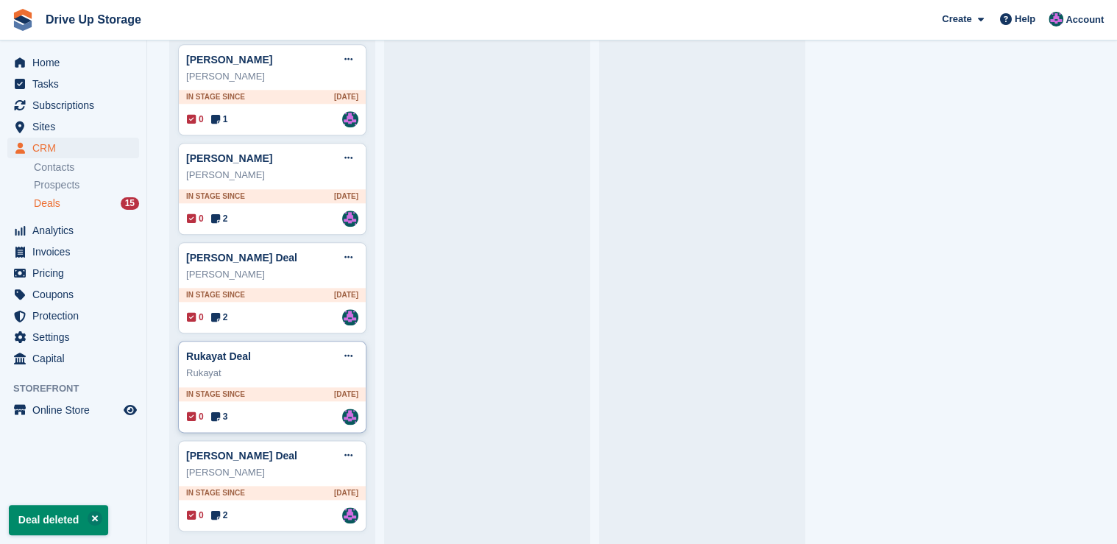
scroll to position [655, 0]
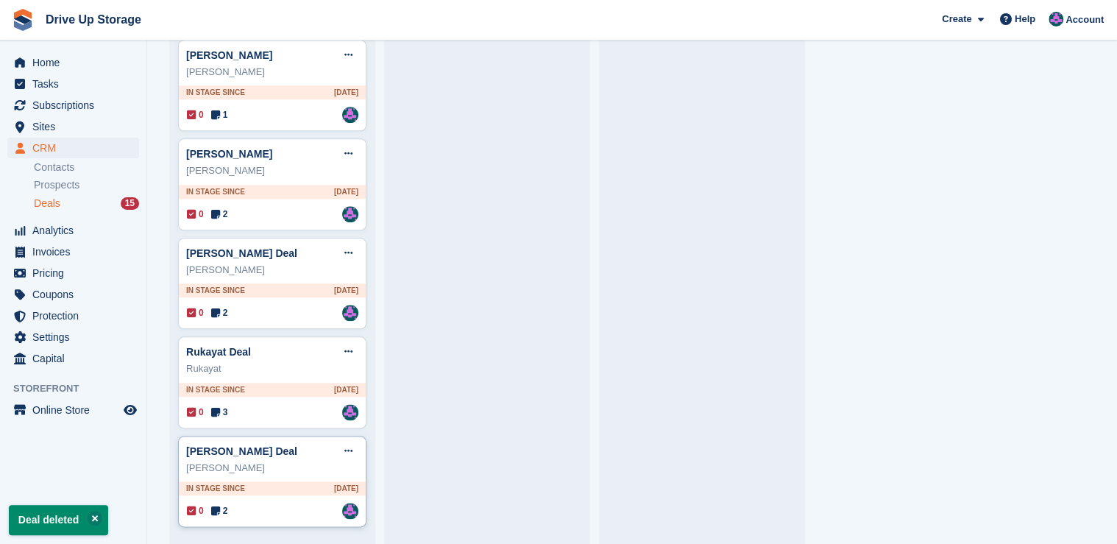
click at [296, 511] on div "0 2 Assigned to Andy" at bounding box center [272, 510] width 171 height 16
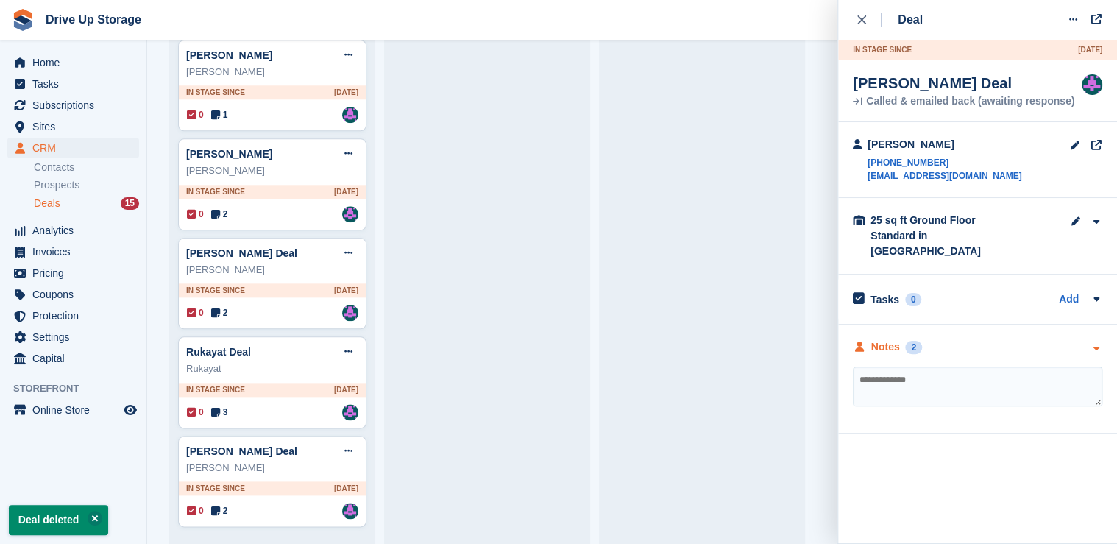
click at [1095, 344] on icon "button" at bounding box center [1096, 349] width 13 height 10
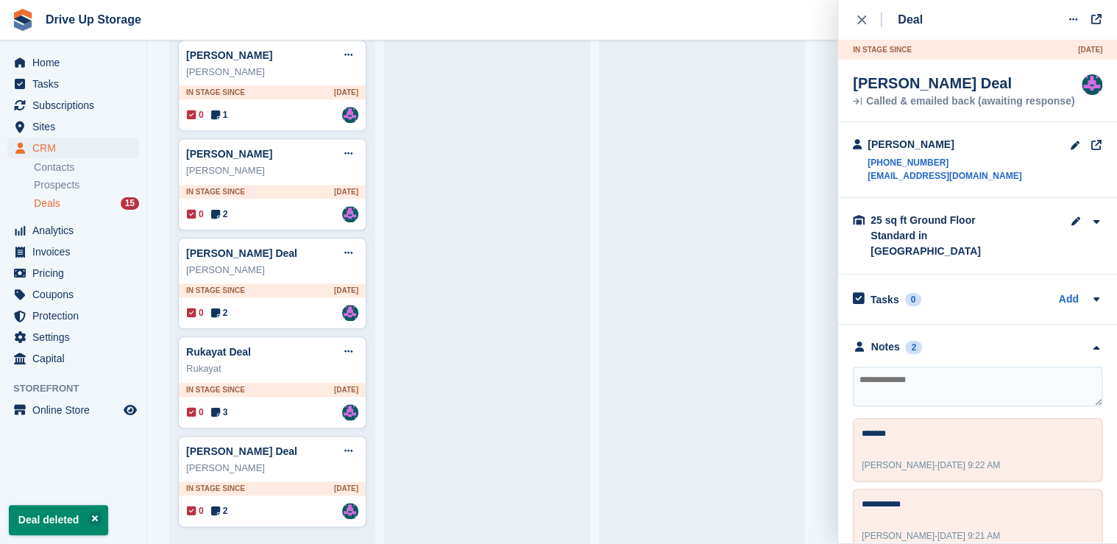
click at [924, 372] on textarea at bounding box center [977, 386] width 249 height 40
type textarea "*********"
drag, startPoint x: 501, startPoint y: 453, endPoint x: 383, endPoint y: 482, distance: 121.2
click at [500, 453] on div "John stokes Deal Edit deal Mark as won Mark as lost Delete deal John stokes In …" at bounding box center [487, 39] width 188 height 989
click at [352, 451] on icon at bounding box center [348, 451] width 8 height 10
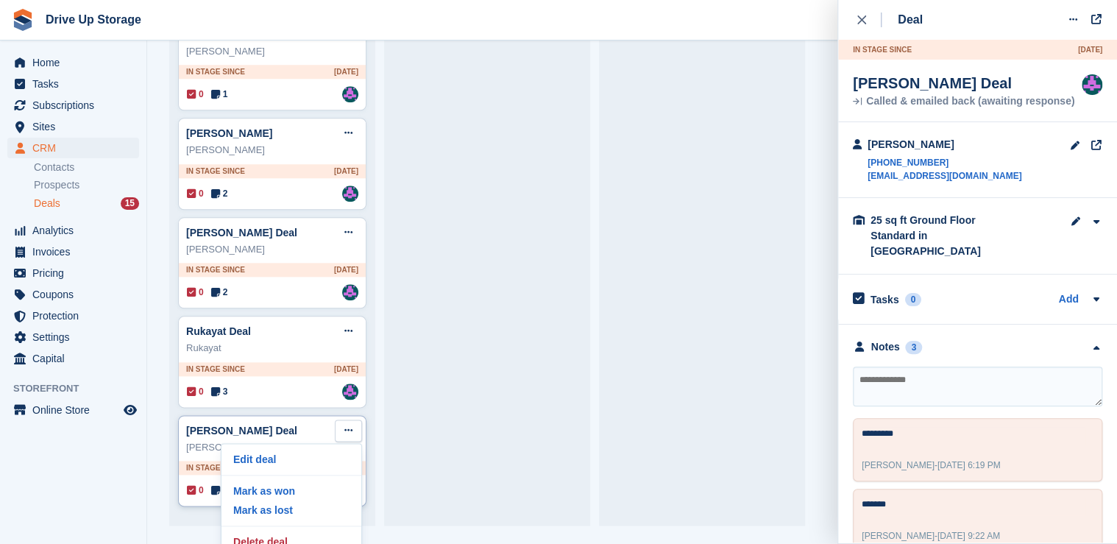
scroll to position [32, 0]
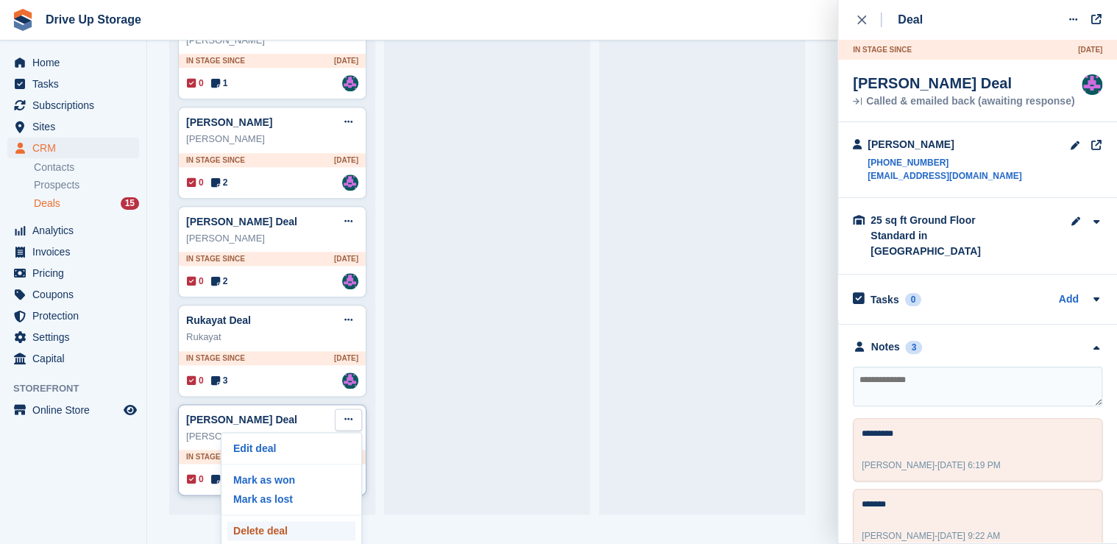
click at [262, 525] on p "Delete deal" at bounding box center [291, 530] width 128 height 19
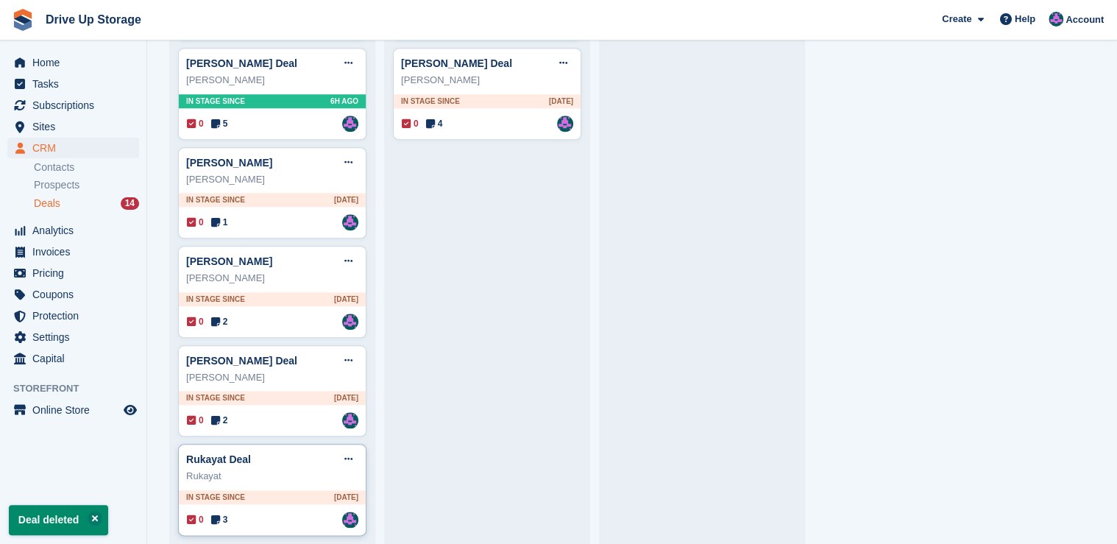
scroll to position [556, 0]
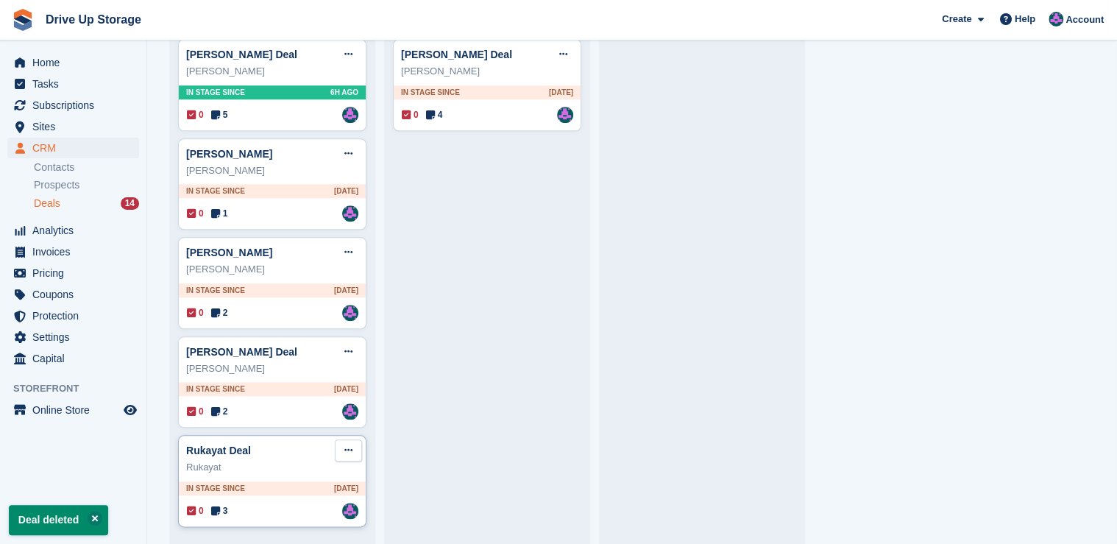
click at [352, 448] on icon at bounding box center [348, 450] width 8 height 10
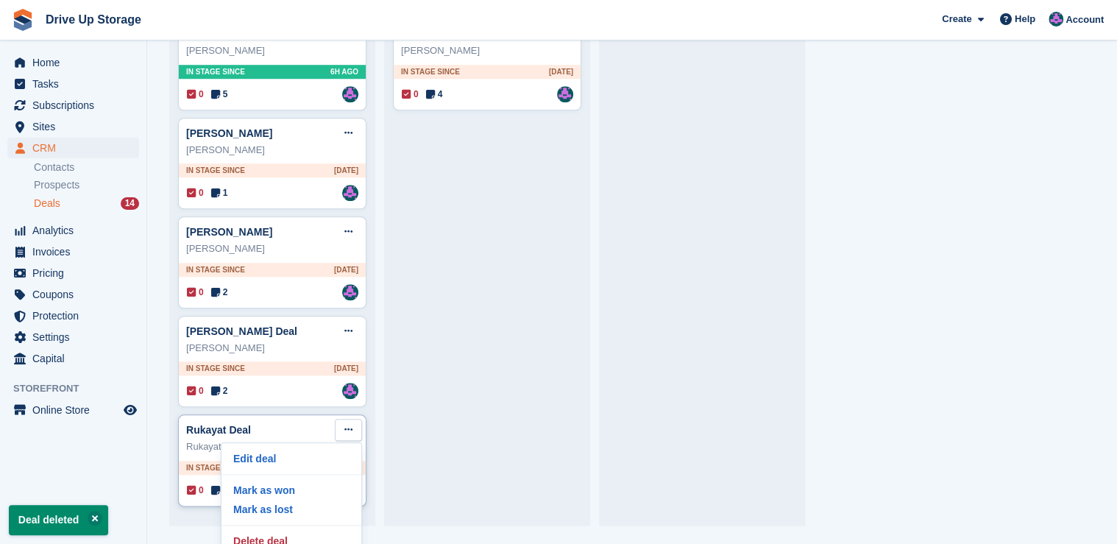
scroll to position [32, 0]
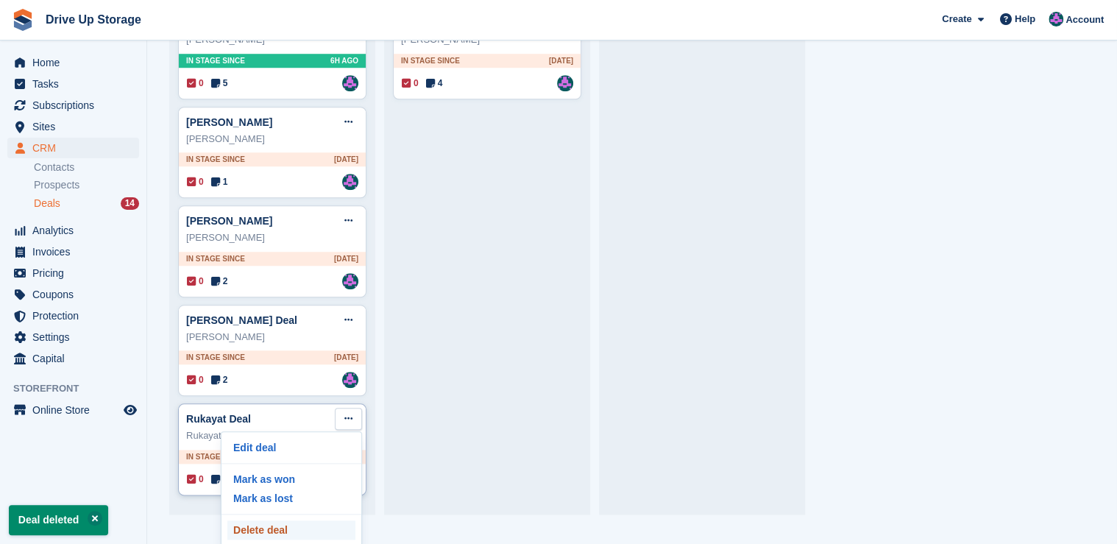
click at [277, 520] on p "Delete deal" at bounding box center [291, 529] width 128 height 19
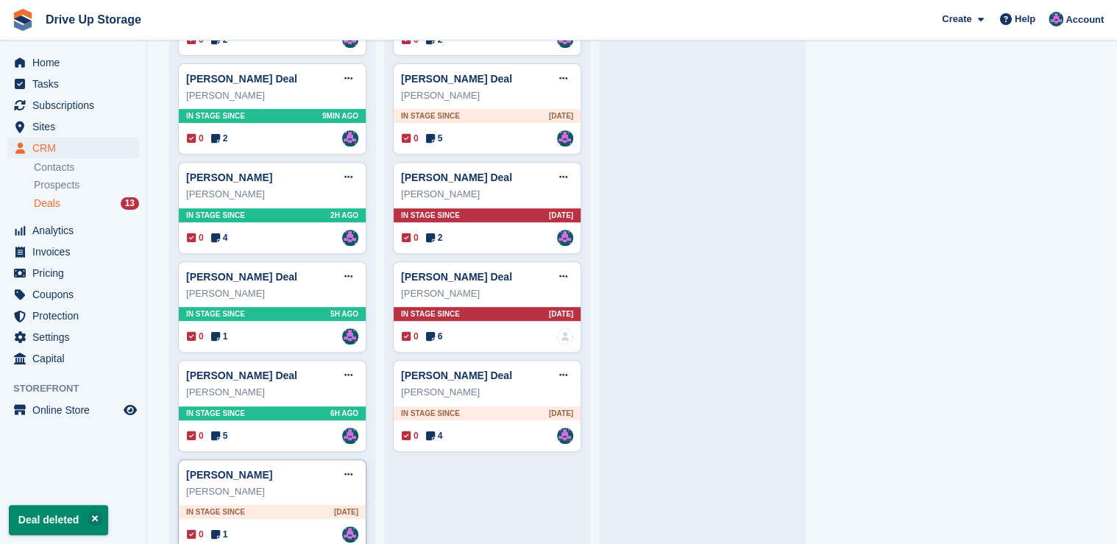
scroll to position [458, 0]
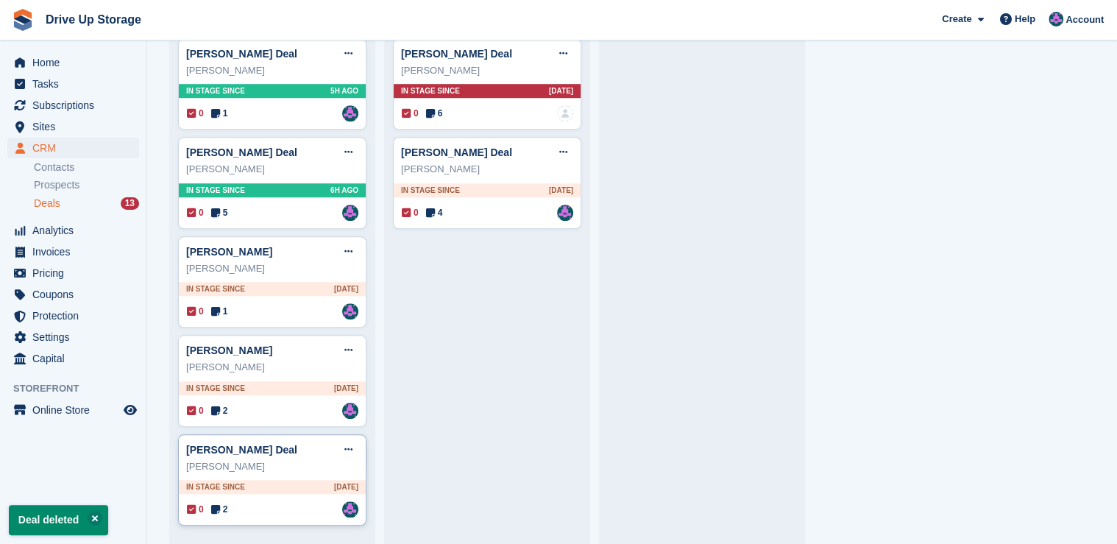
click at [312, 512] on div "0 2 Assigned to Andy" at bounding box center [272, 509] width 171 height 16
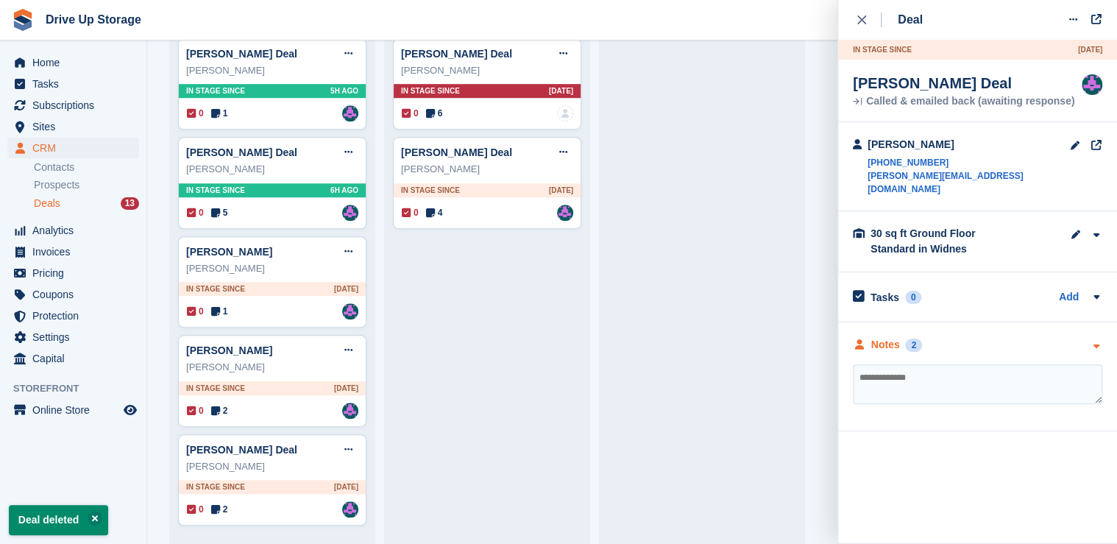
click at [1098, 341] on button "button" at bounding box center [1096, 346] width 13 height 11
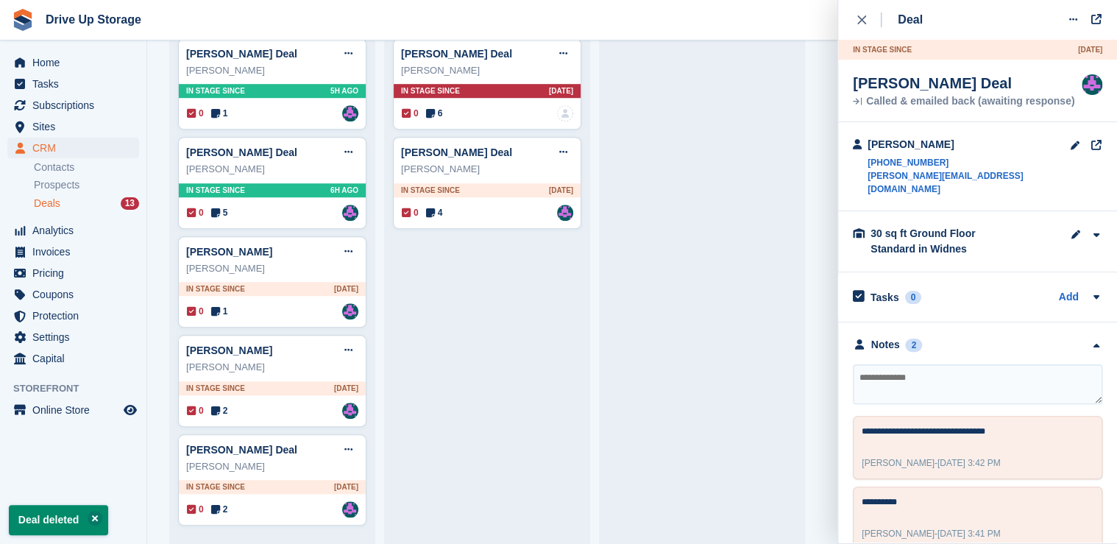
click at [924, 366] on textarea at bounding box center [977, 384] width 249 height 40
type textarea "**********"
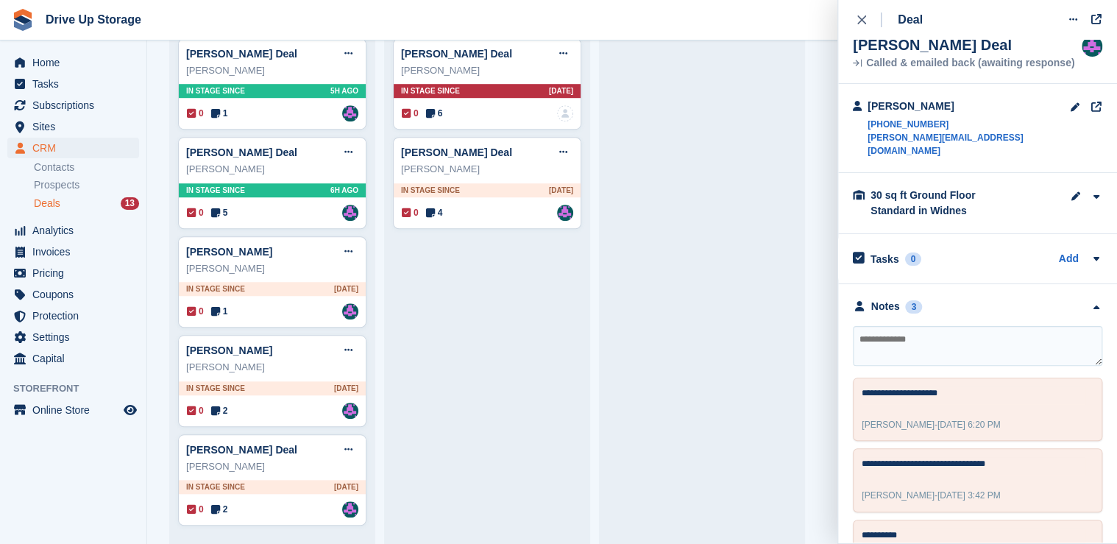
scroll to position [79, 0]
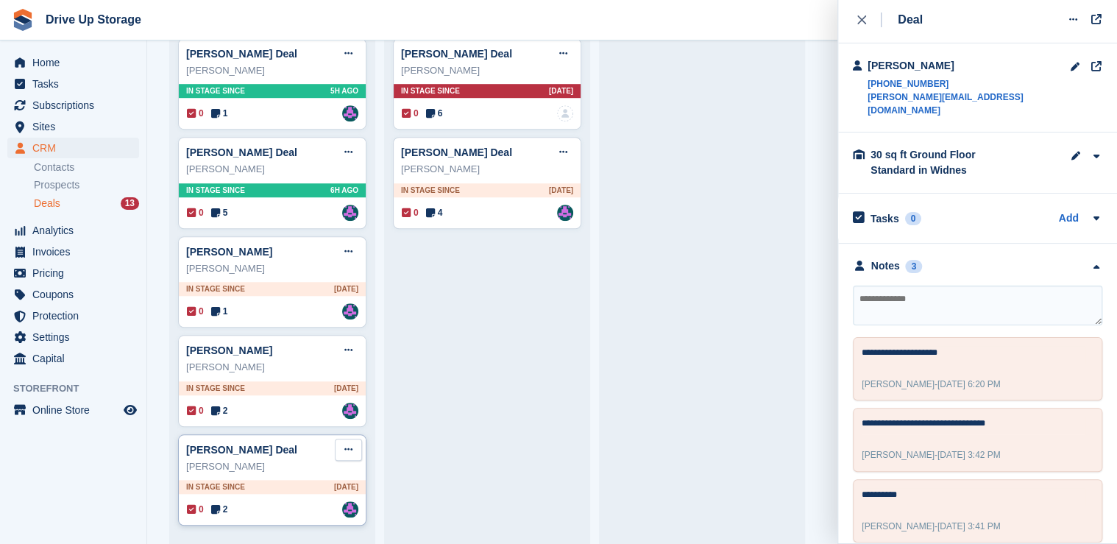
click at [346, 454] on button at bounding box center [348, 449] width 27 height 22
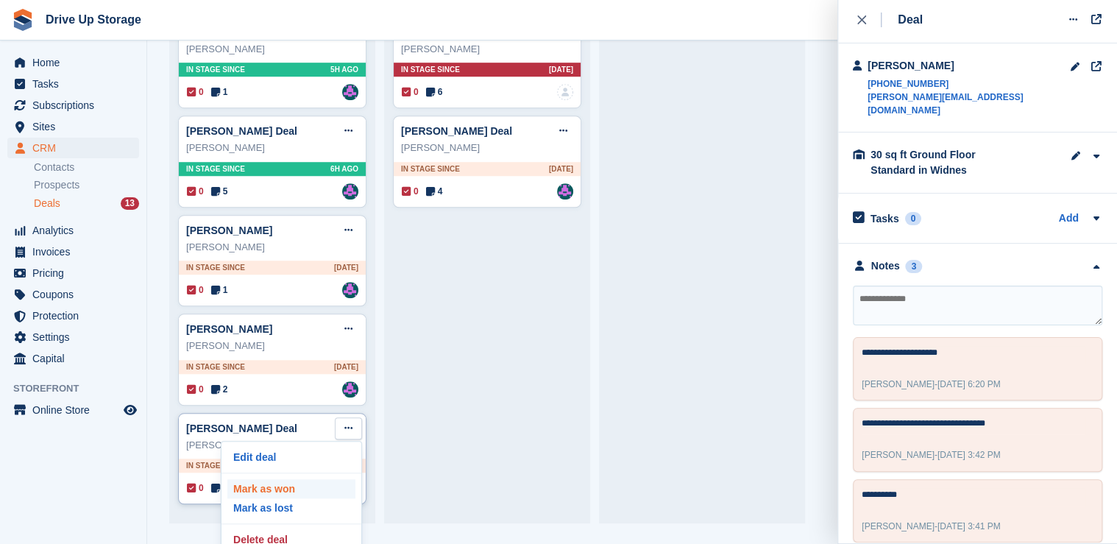
scroll to position [32, 0]
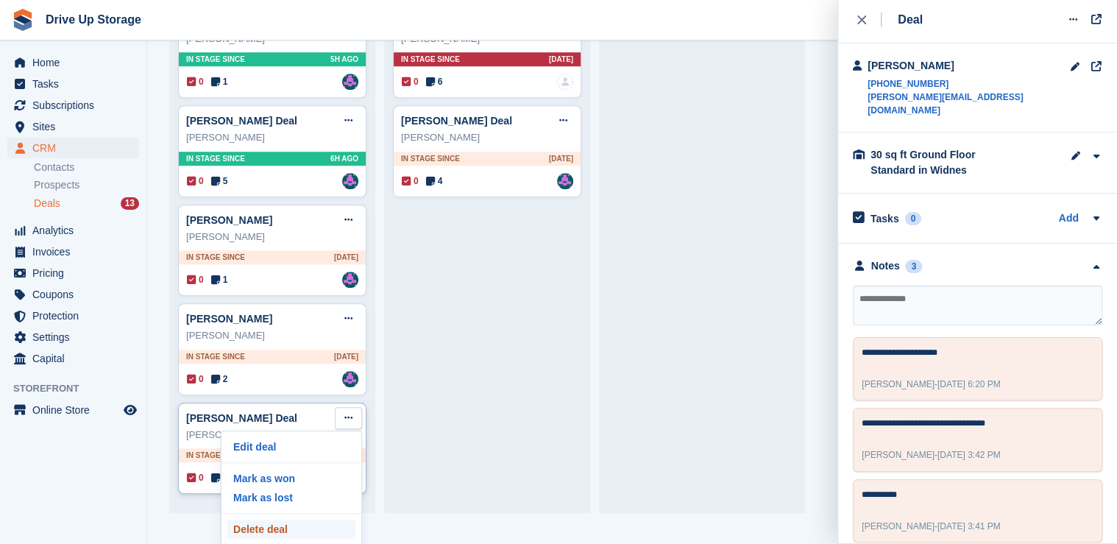
click at [285, 526] on p "Delete deal" at bounding box center [291, 528] width 128 height 19
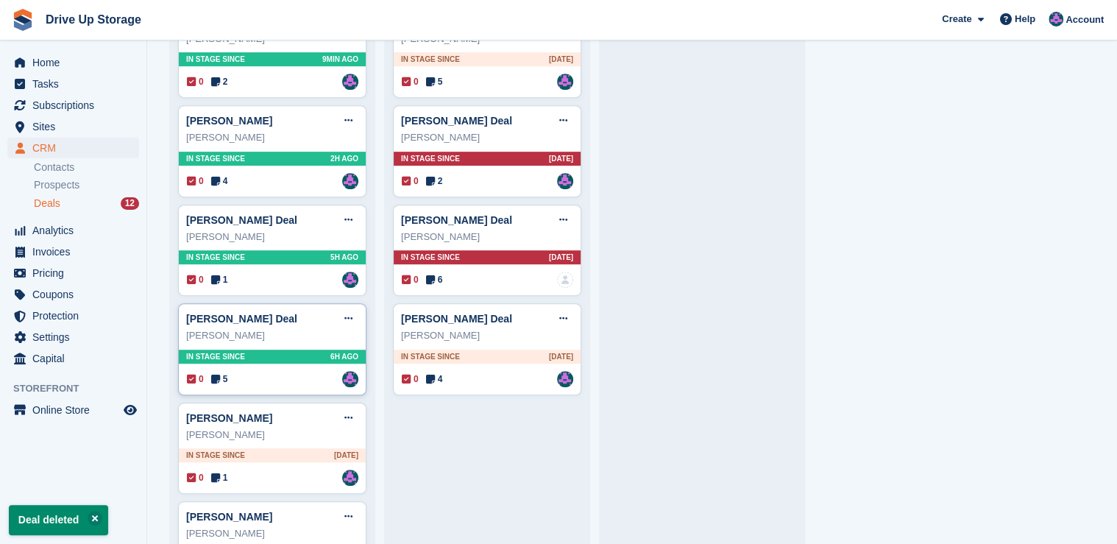
scroll to position [360, 0]
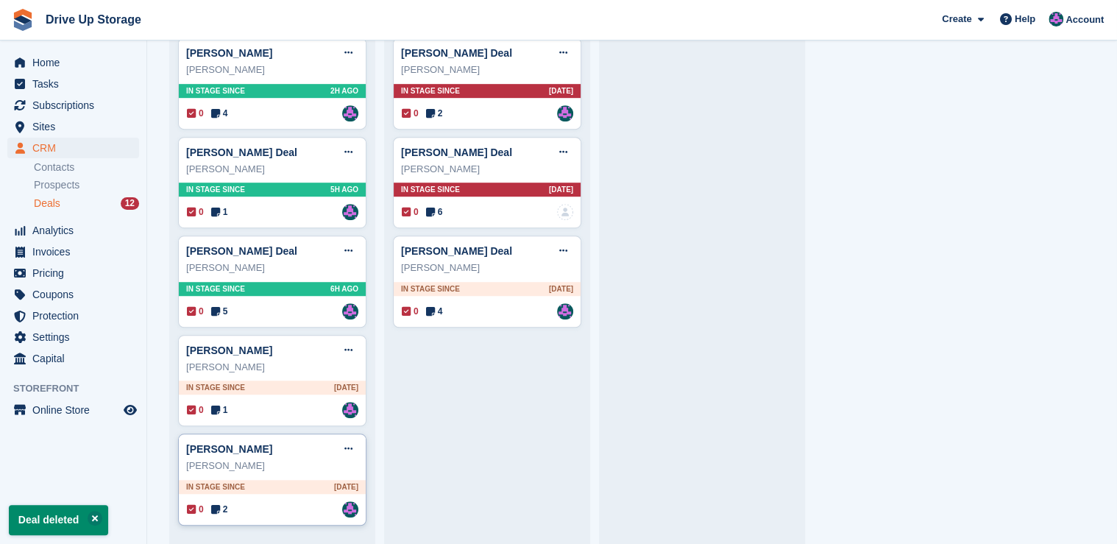
click at [313, 501] on div "0 2 Assigned to Andy" at bounding box center [272, 509] width 171 height 16
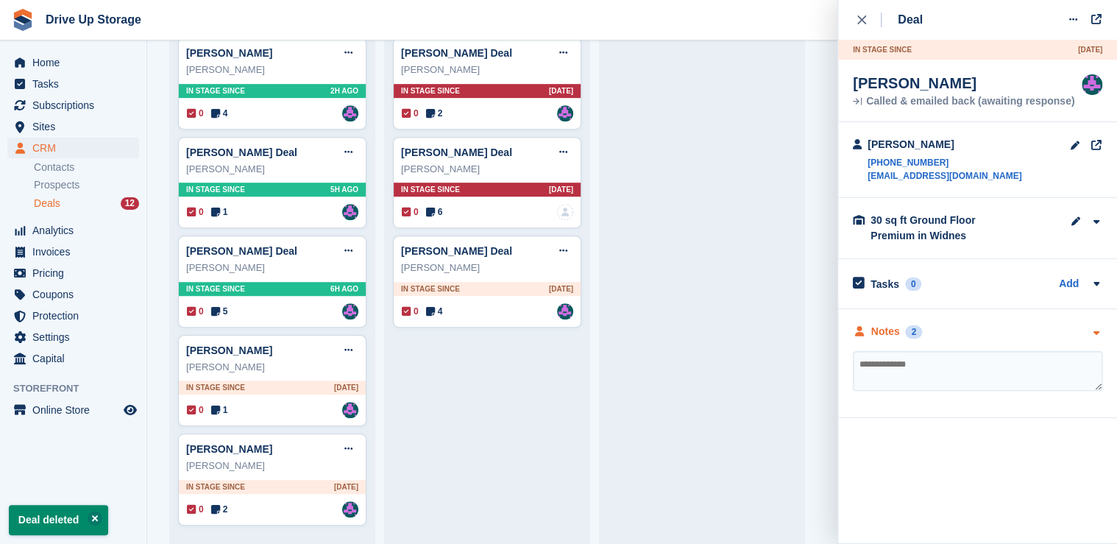
click at [1087, 337] on div "Notes 2" at bounding box center [977, 331] width 249 height 15
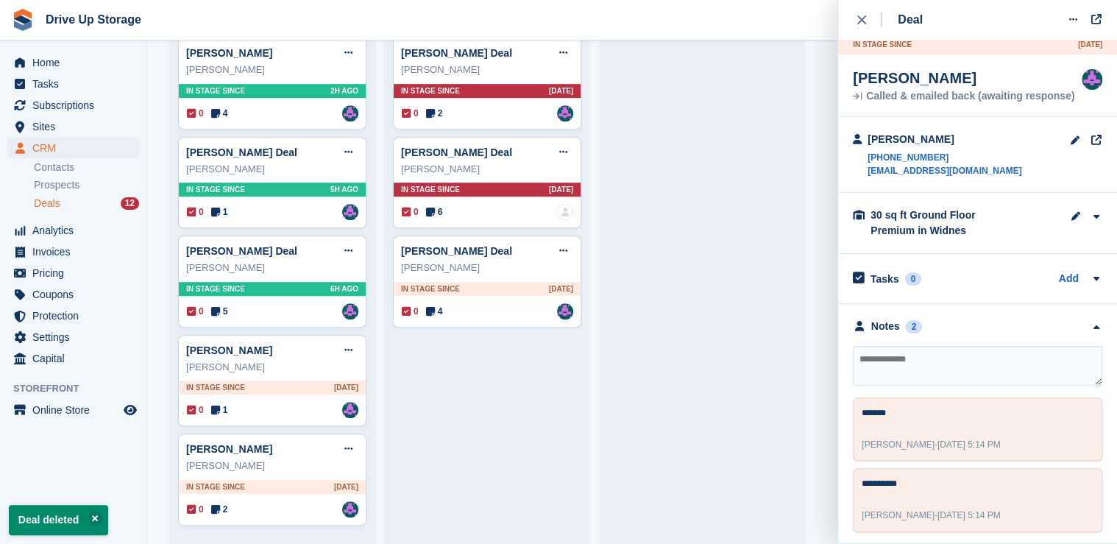
scroll to position [8, 0]
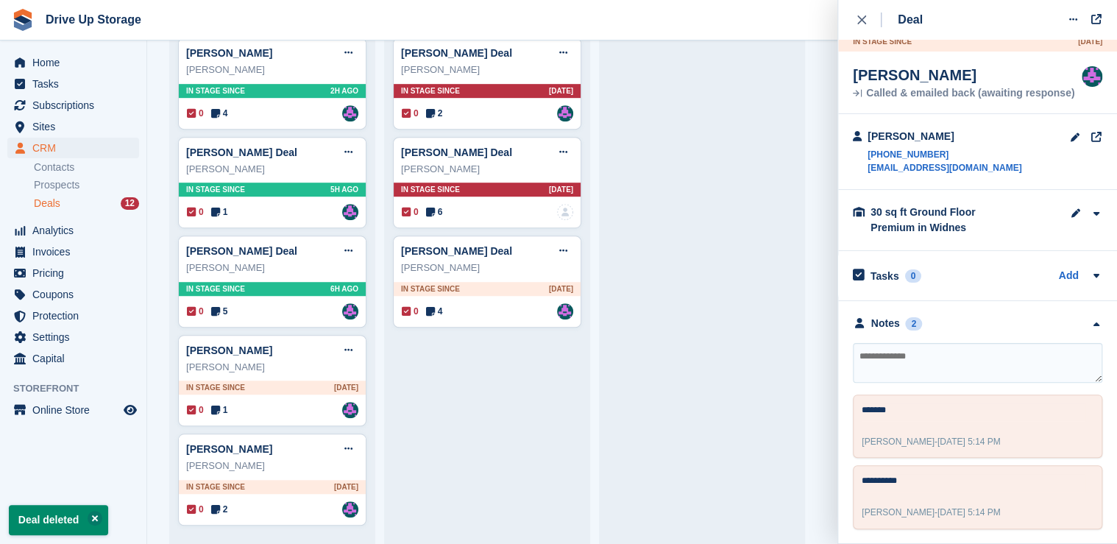
click at [915, 355] on textarea at bounding box center [977, 363] width 249 height 40
type textarea "**********"
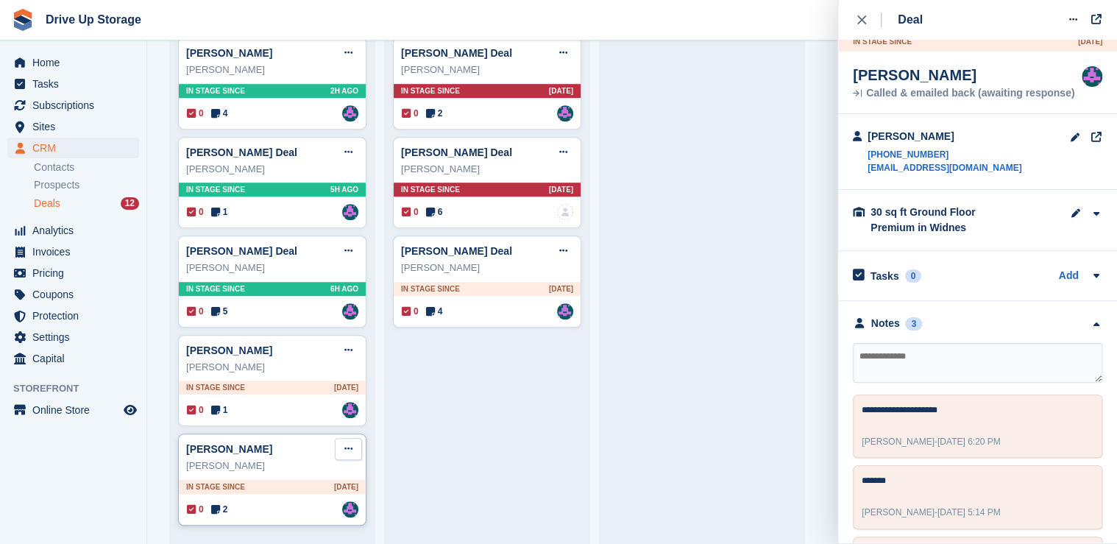
click at [335, 444] on button at bounding box center [348, 449] width 27 height 22
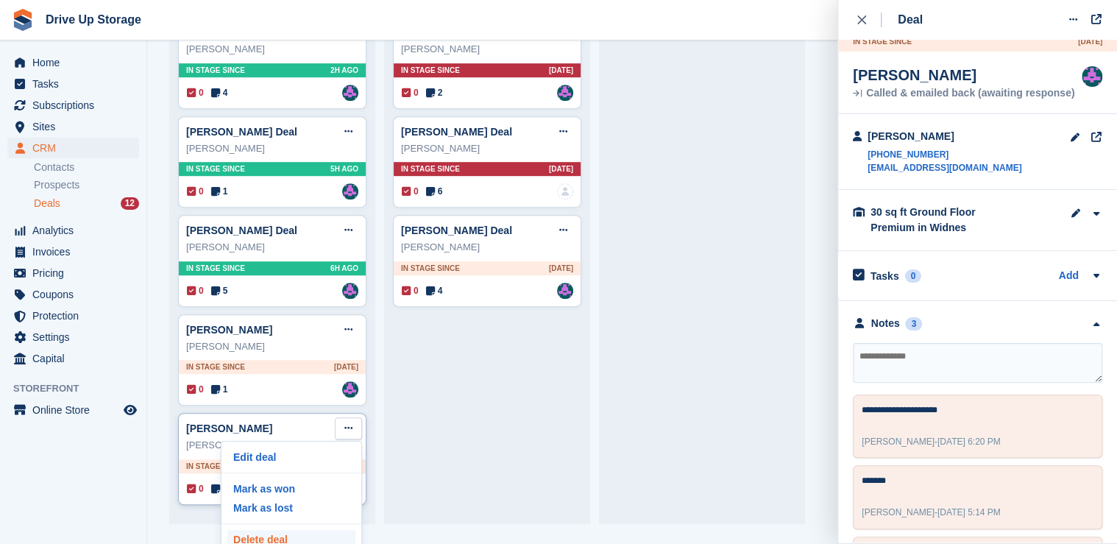
scroll to position [32, 0]
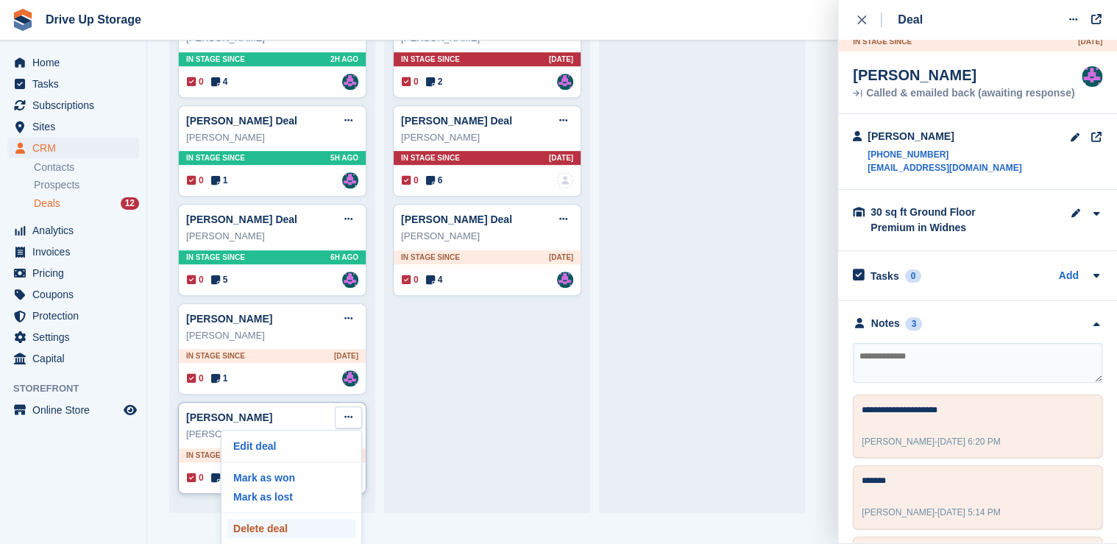
click at [292, 527] on p "Delete deal" at bounding box center [291, 528] width 128 height 19
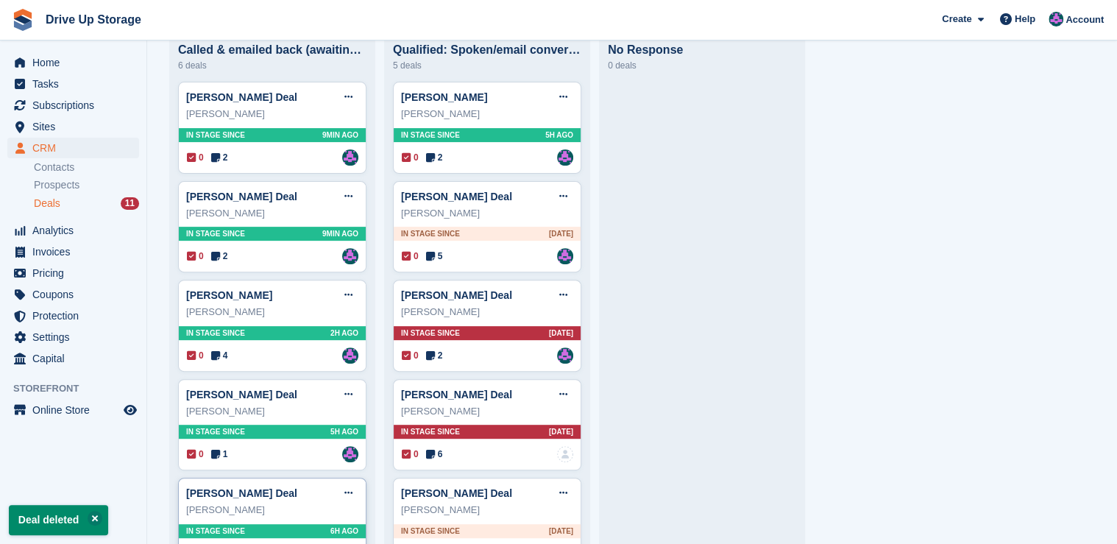
scroll to position [262, 0]
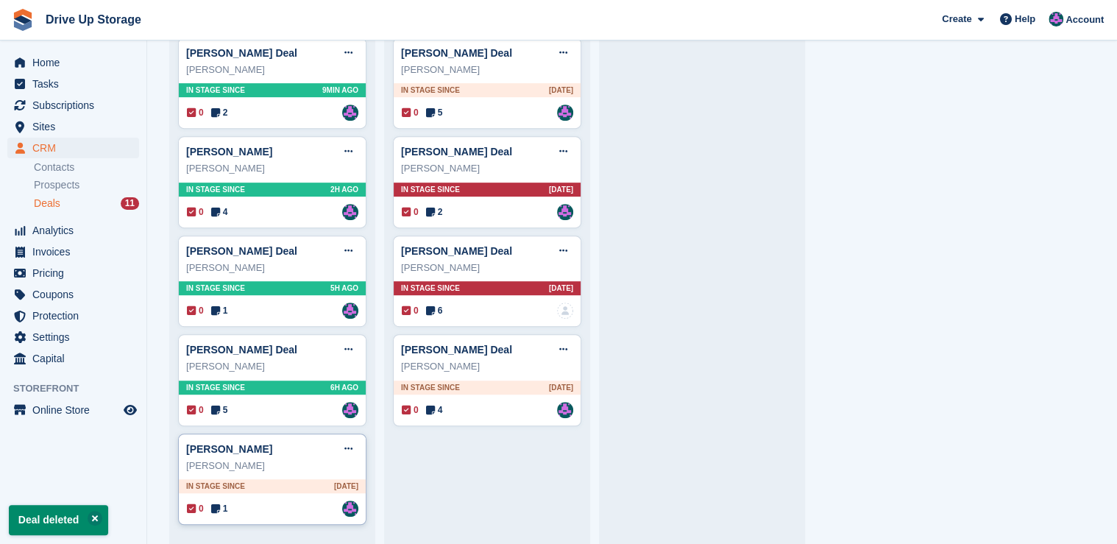
click at [288, 508] on div "0 1 Assigned to Andy" at bounding box center [272, 508] width 171 height 16
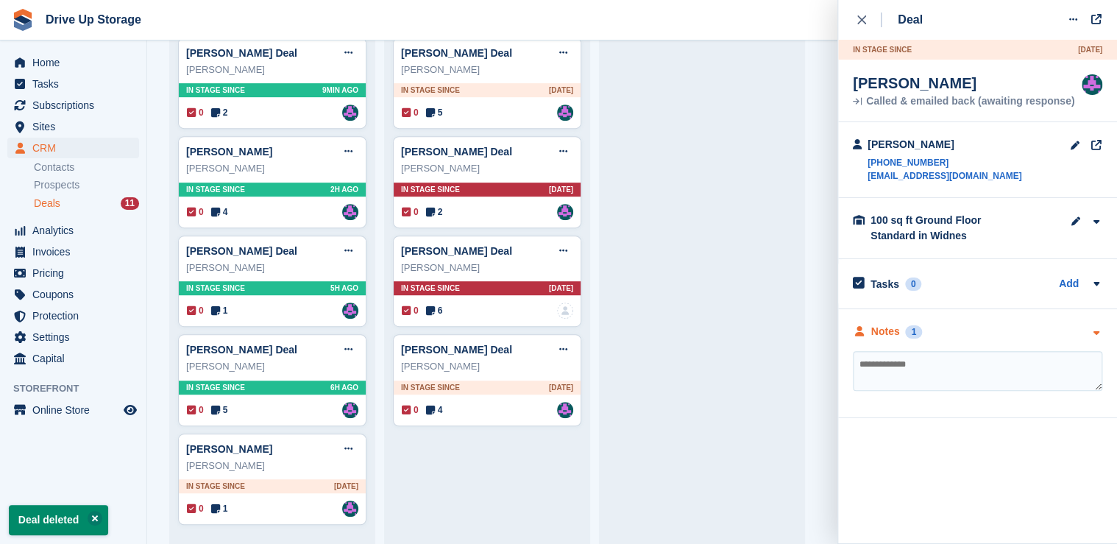
click at [1098, 333] on icon "button" at bounding box center [1096, 333] width 13 height 10
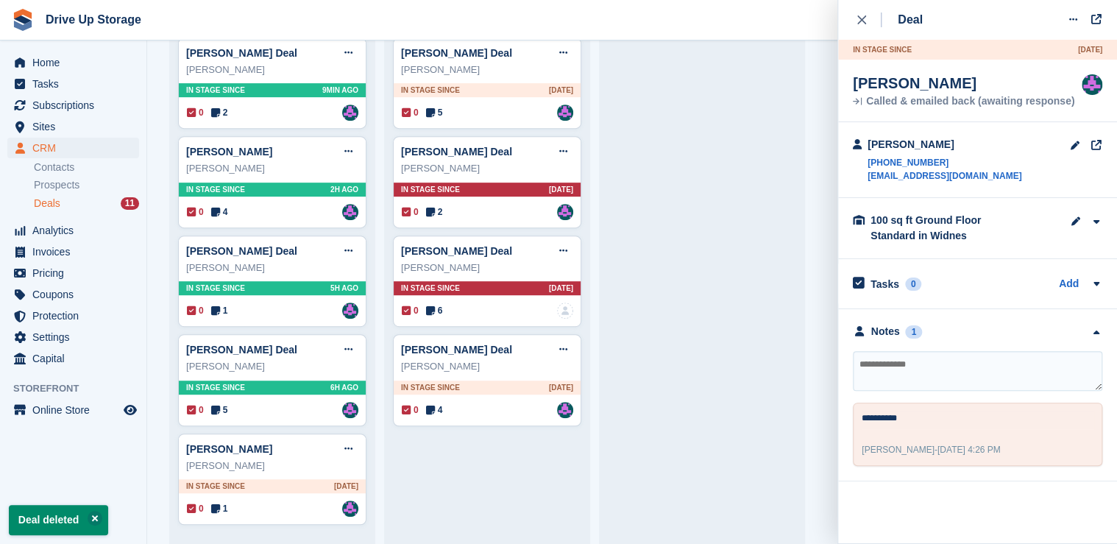
click at [930, 368] on textarea at bounding box center [977, 371] width 249 height 40
type textarea "**********"
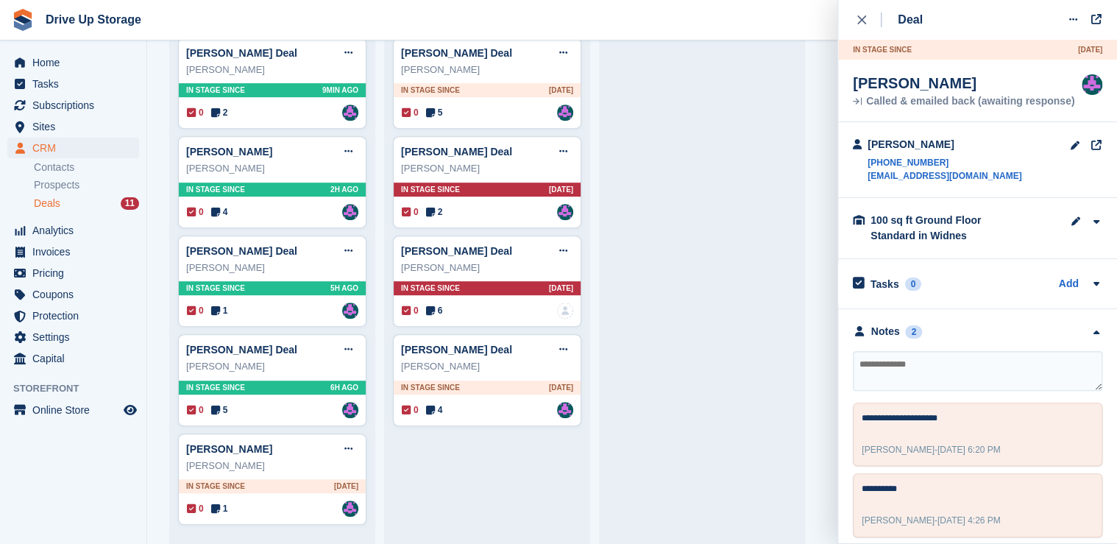
click at [942, 374] on textarea at bounding box center [977, 371] width 249 height 40
type textarea "**********"
click at [355, 452] on button at bounding box center [348, 449] width 27 height 22
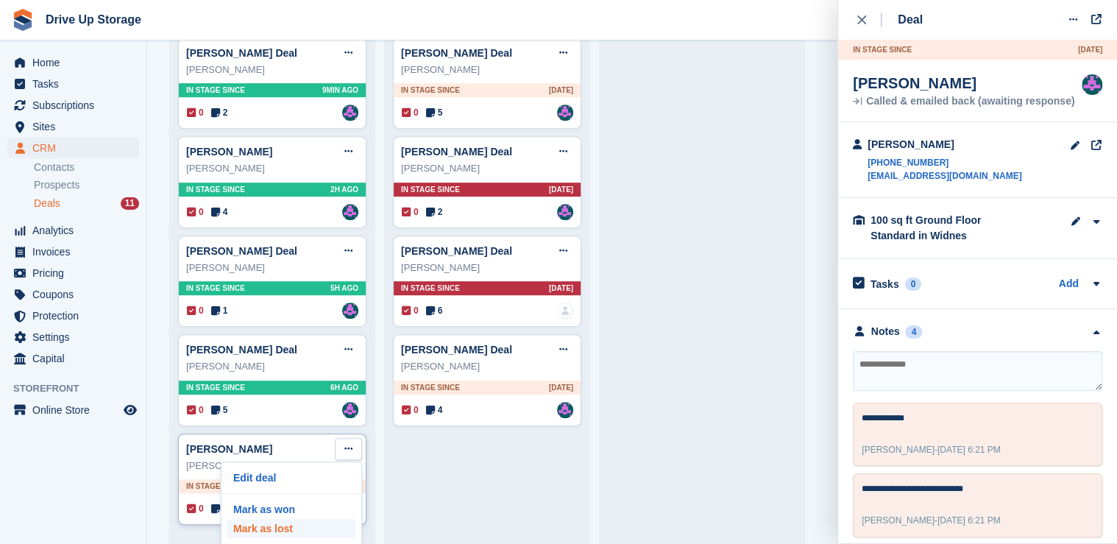
scroll to position [32, 0]
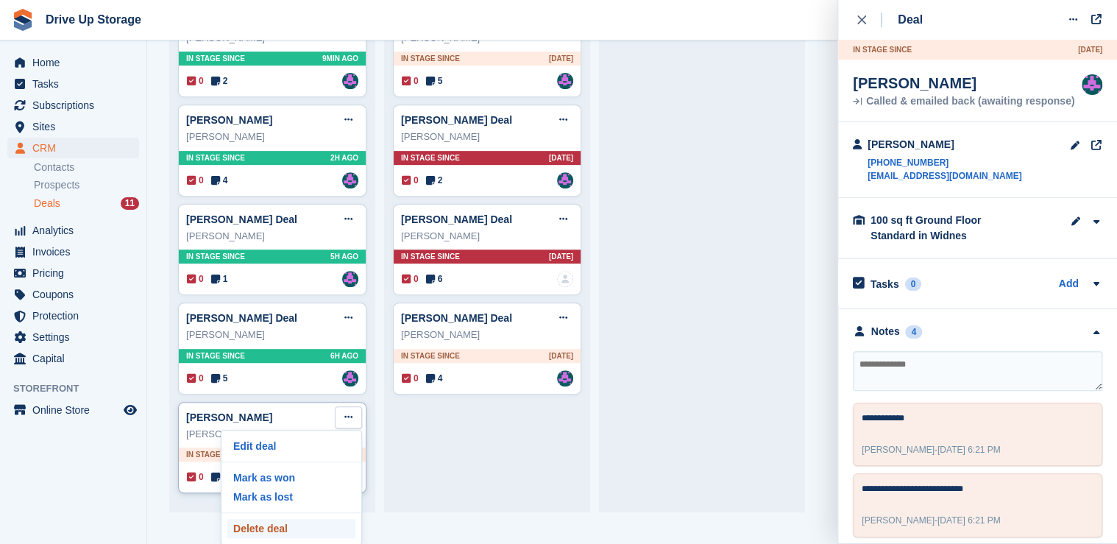
click at [277, 525] on p "Delete deal" at bounding box center [291, 528] width 128 height 19
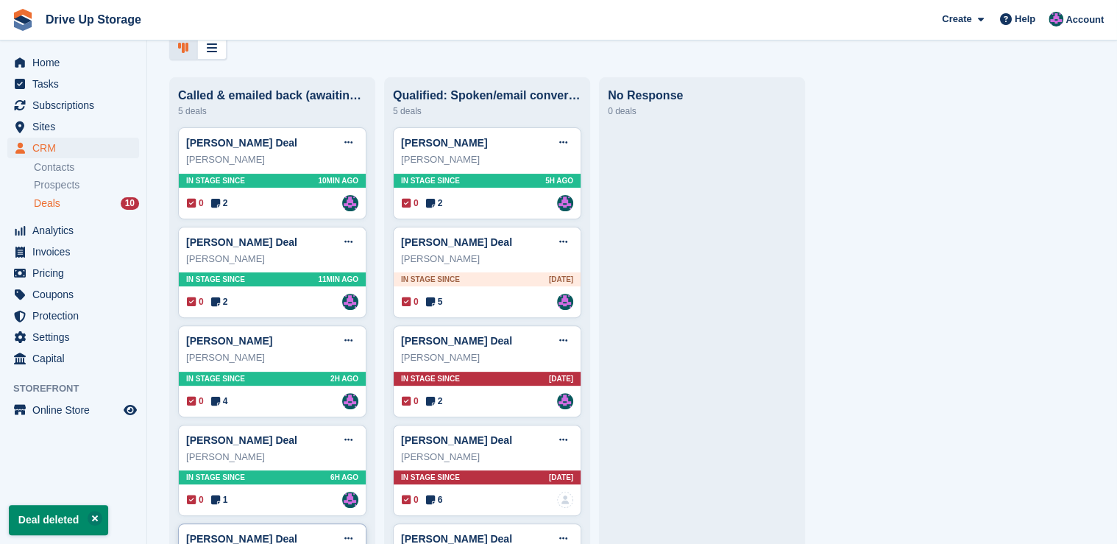
scroll to position [163, 0]
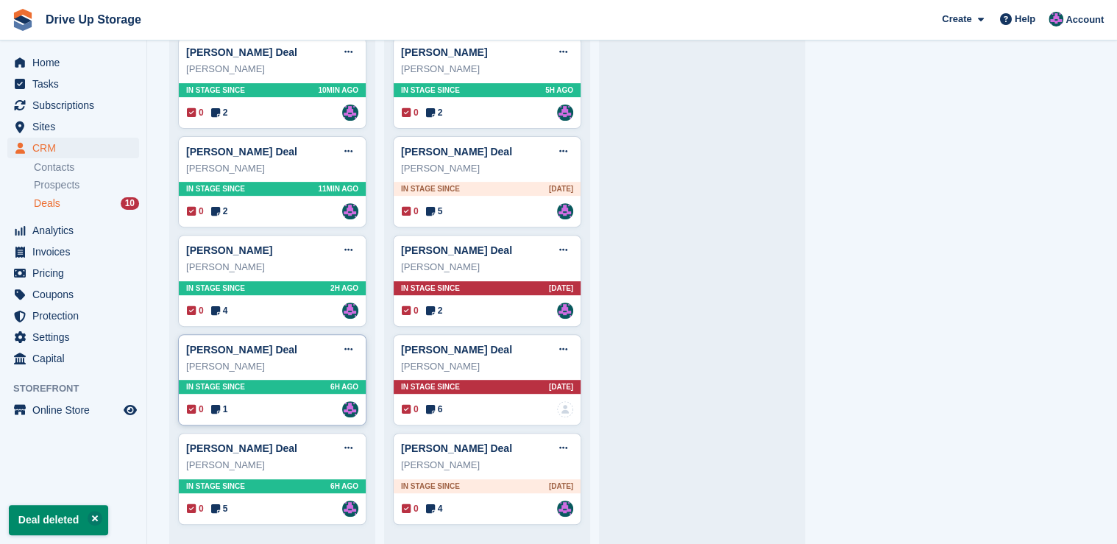
click at [295, 412] on div "0 1 Assigned to Andy" at bounding box center [272, 409] width 171 height 16
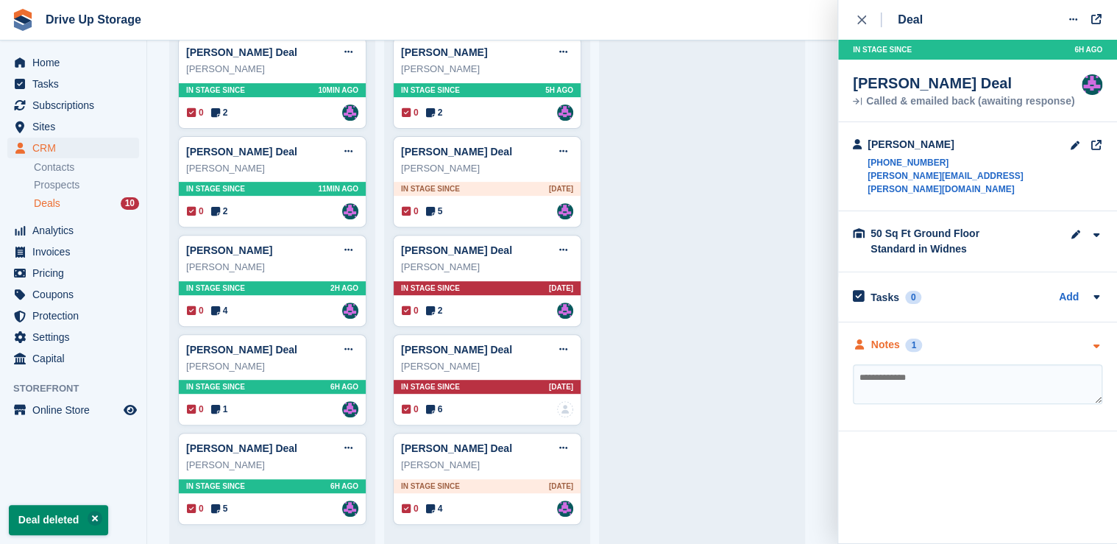
click at [1091, 341] on icon "button" at bounding box center [1096, 346] width 13 height 10
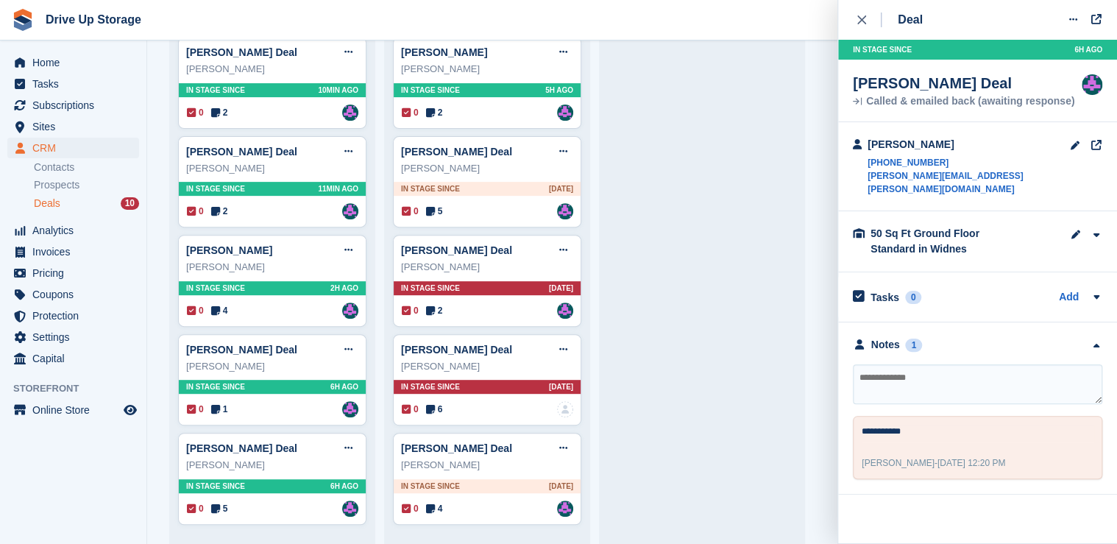
click at [924, 371] on textarea at bounding box center [977, 384] width 249 height 40
type textarea "*******"
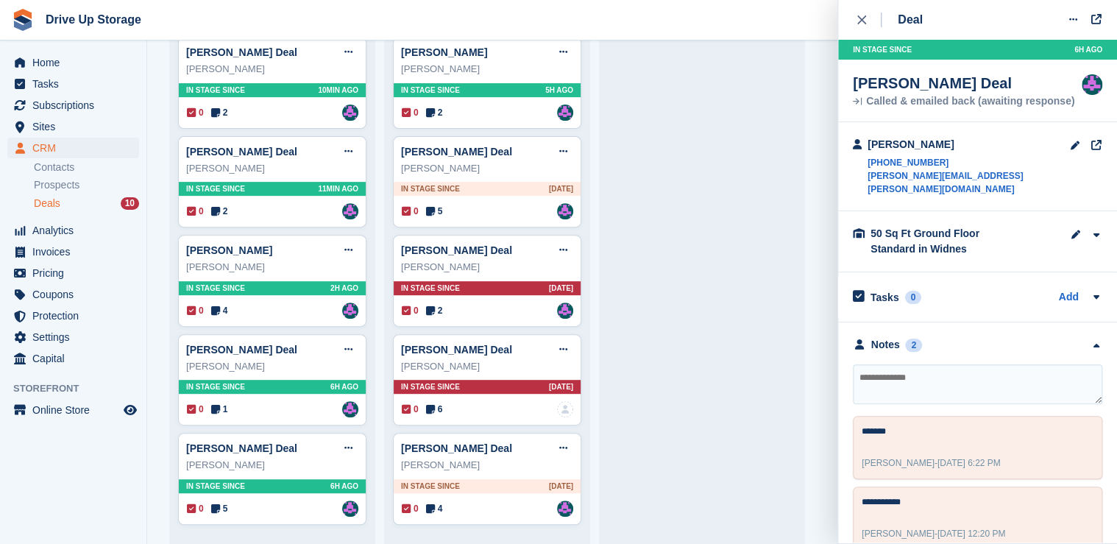
click at [857, 364] on textarea at bounding box center [977, 384] width 249 height 40
type textarea "**********"
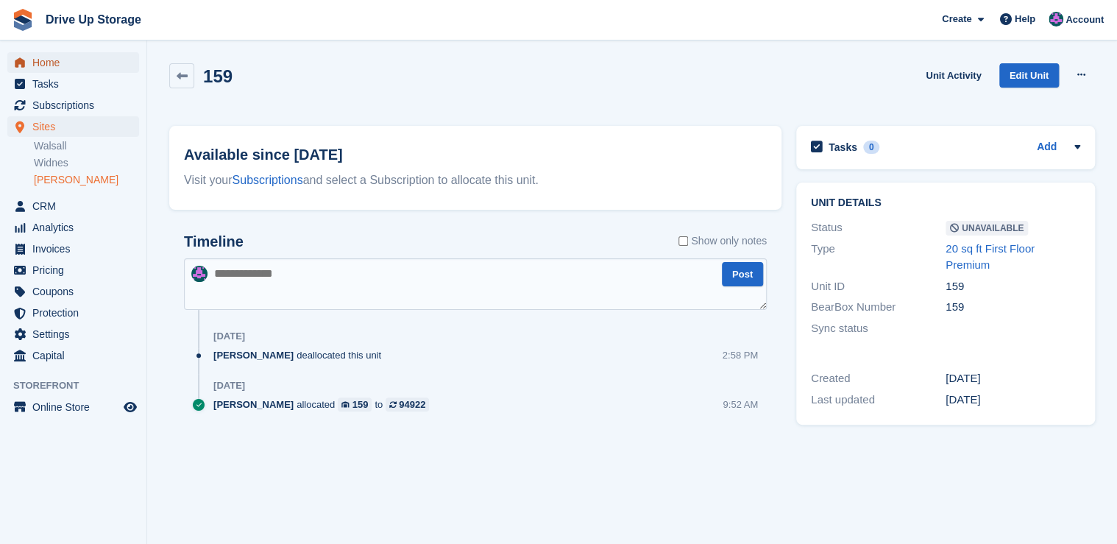
click at [50, 70] on span "Home" at bounding box center [76, 62] width 88 height 21
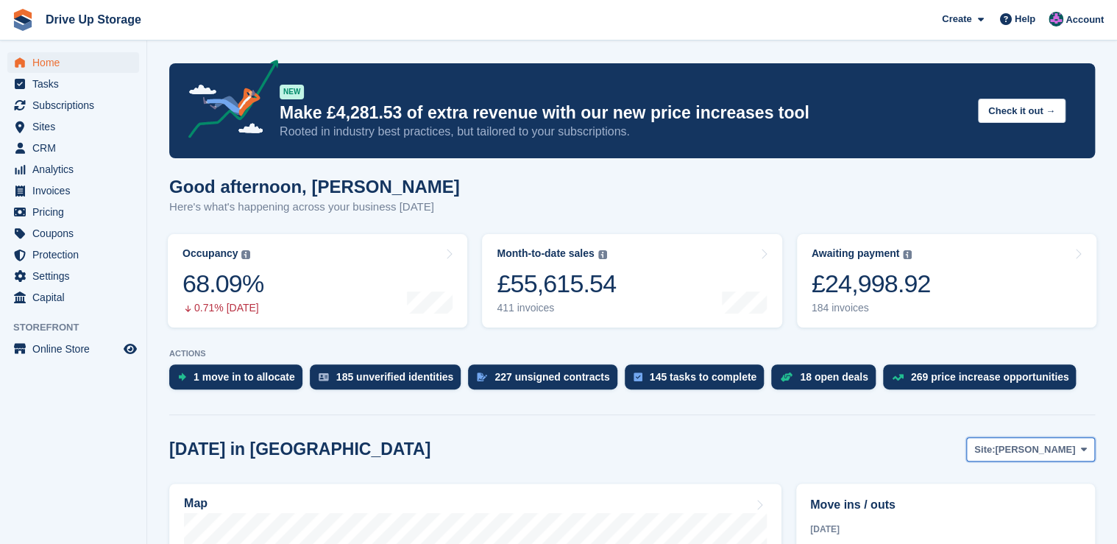
click at [1083, 446] on icon at bounding box center [1084, 449] width 6 height 10
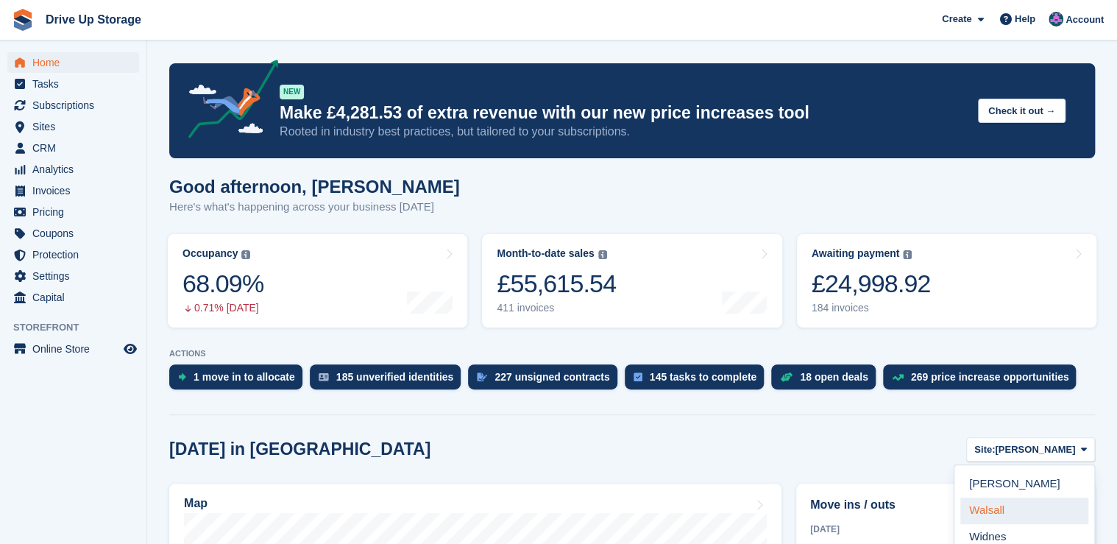
click at [995, 508] on link "Walsall" at bounding box center [1024, 510] width 128 height 26
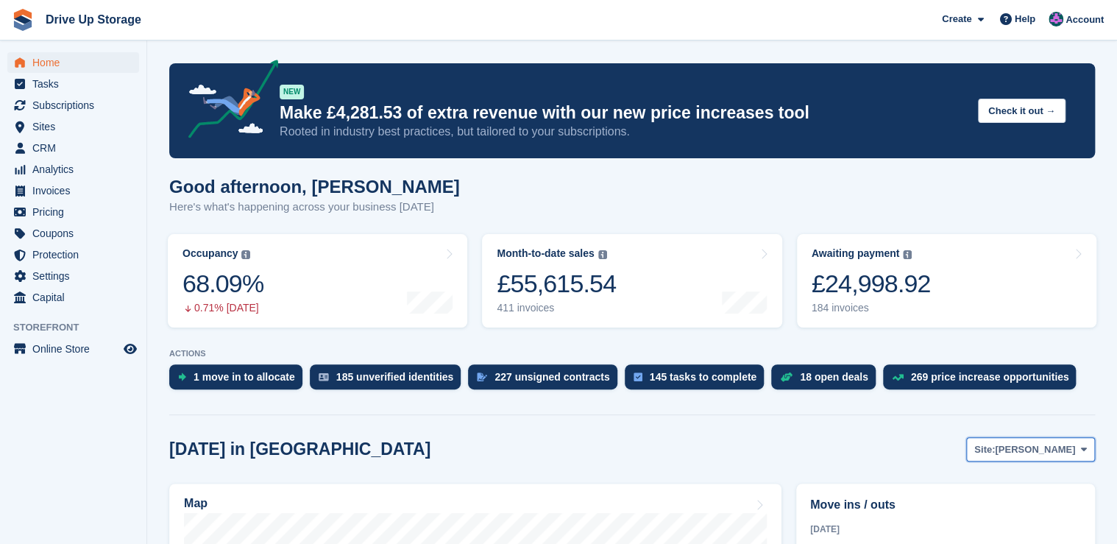
click at [1081, 449] on icon at bounding box center [1084, 449] width 6 height 10
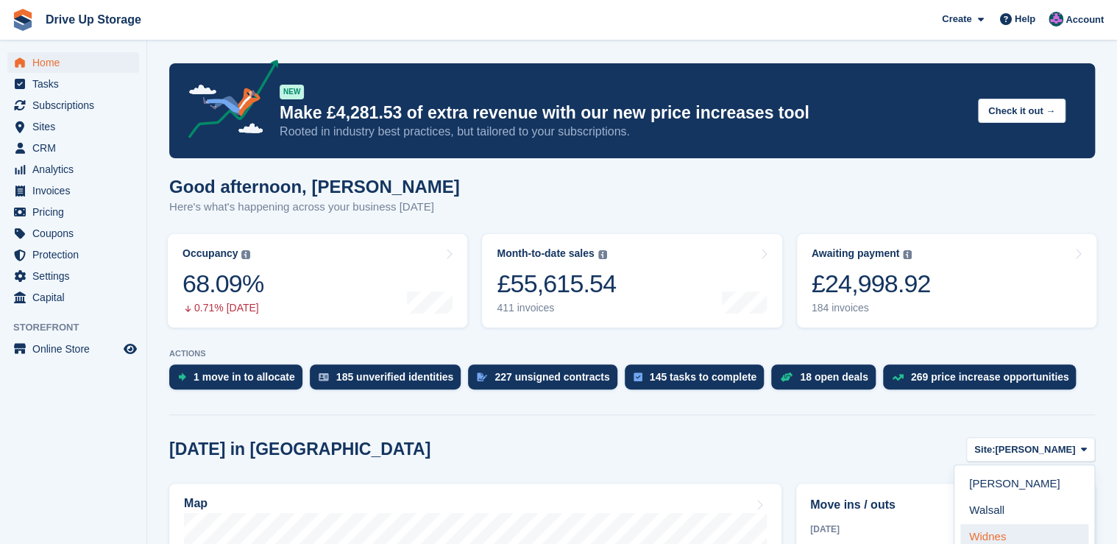
click at [990, 541] on link "Widnes" at bounding box center [1024, 537] width 128 height 26
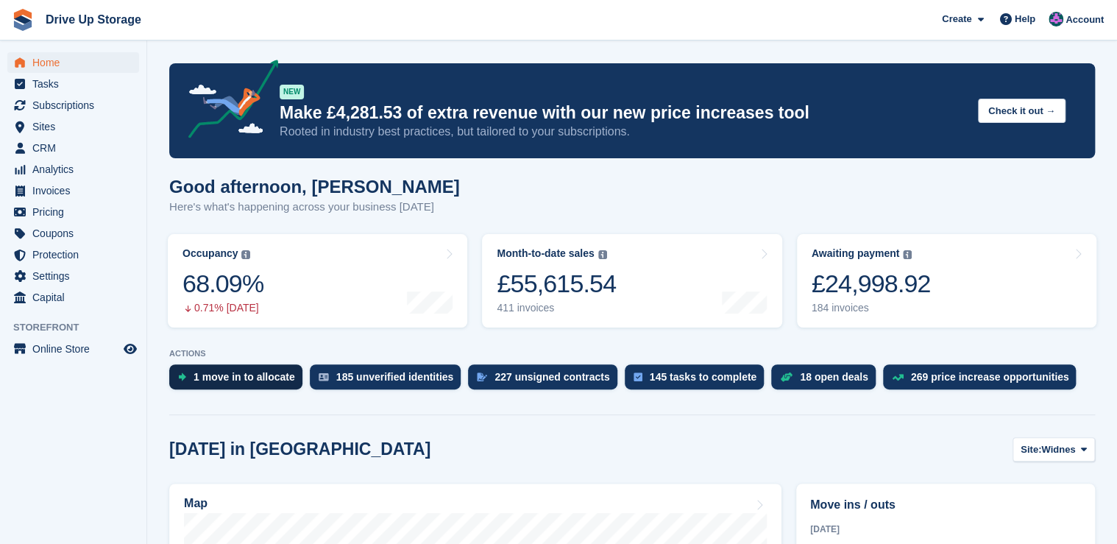
click at [241, 380] on div "1 move in to allocate" at bounding box center [244, 377] width 102 height 12
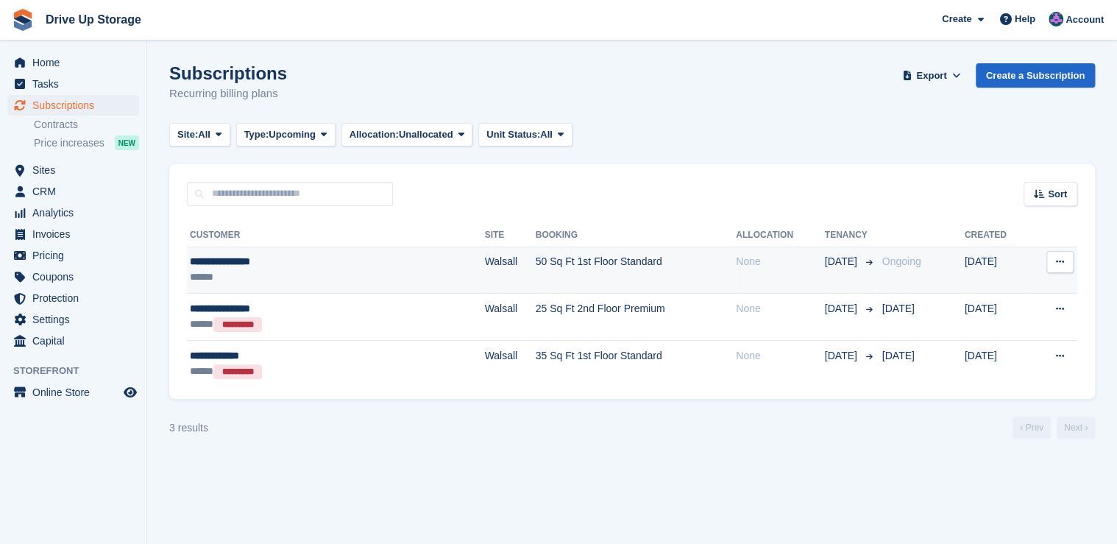
click at [243, 262] on div "**********" at bounding box center [284, 261] width 189 height 15
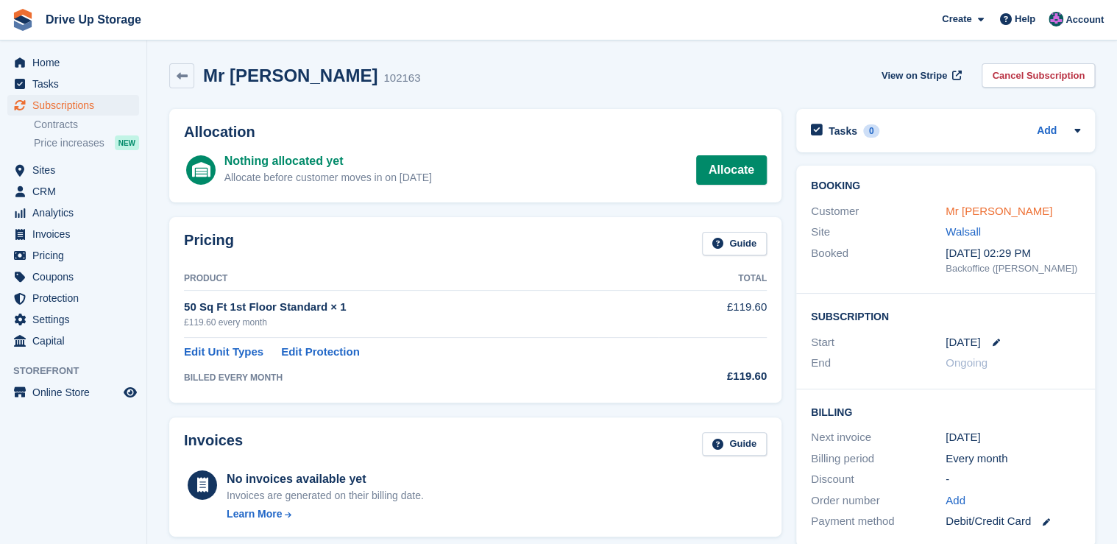
click at [980, 213] on link "Mr [PERSON_NAME]" at bounding box center [998, 211] width 107 height 13
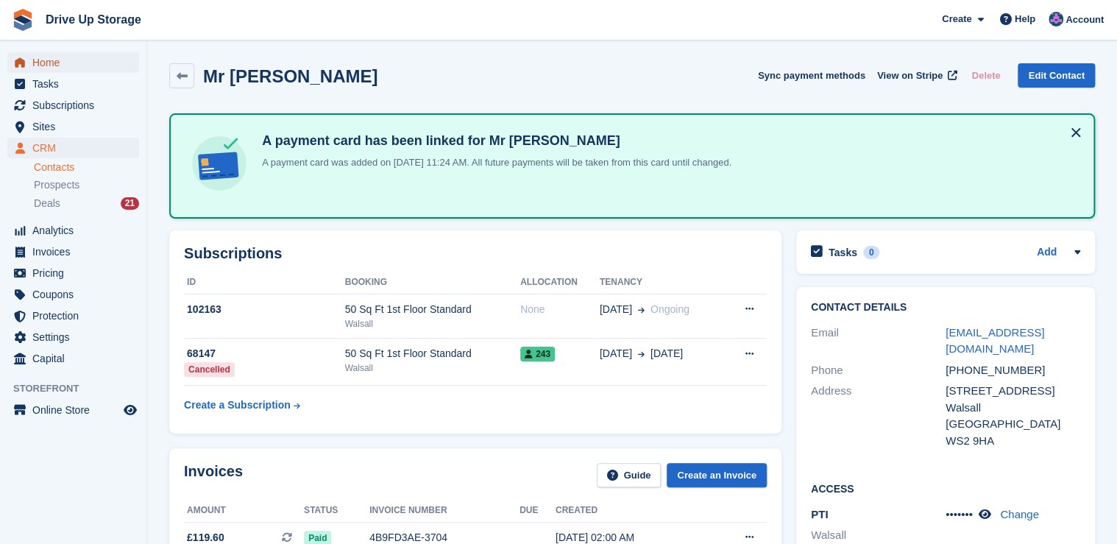
click at [65, 59] on span "Home" at bounding box center [76, 62] width 88 height 21
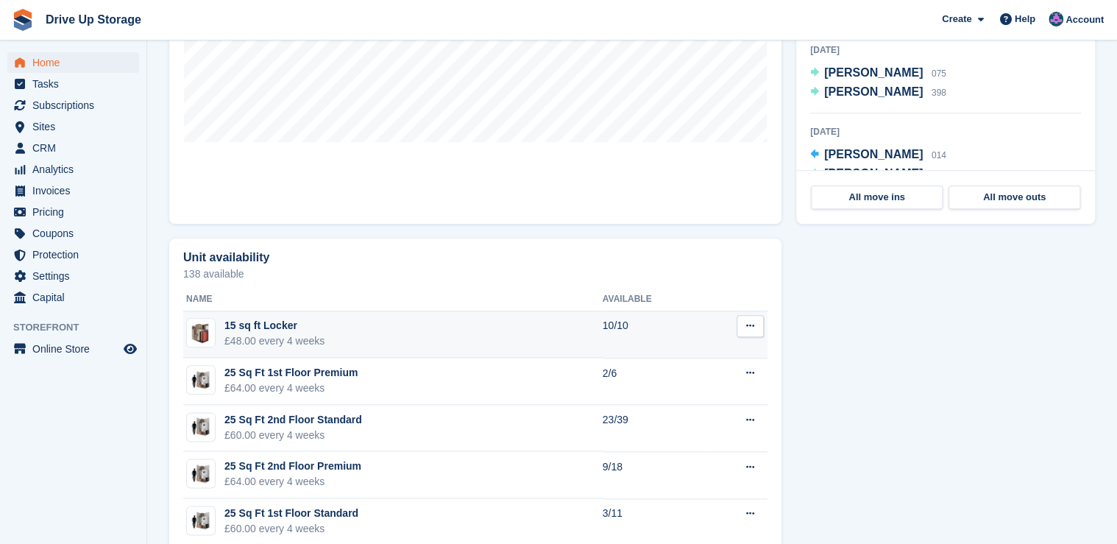
scroll to position [706, 0]
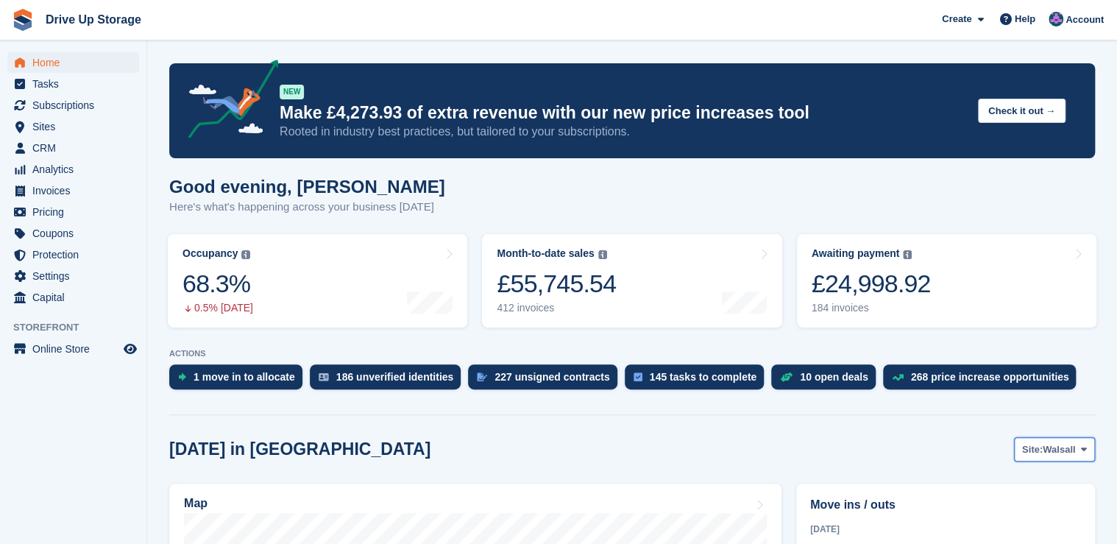
click at [1089, 453] on button "Site: Walsall" at bounding box center [1054, 449] width 81 height 24
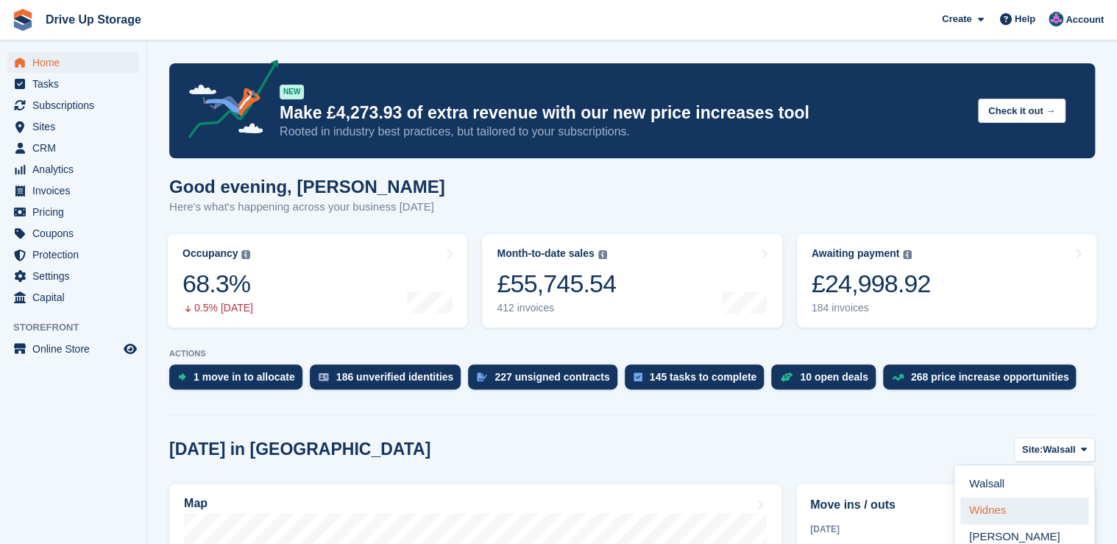
click at [994, 512] on link "Widnes" at bounding box center [1024, 510] width 128 height 26
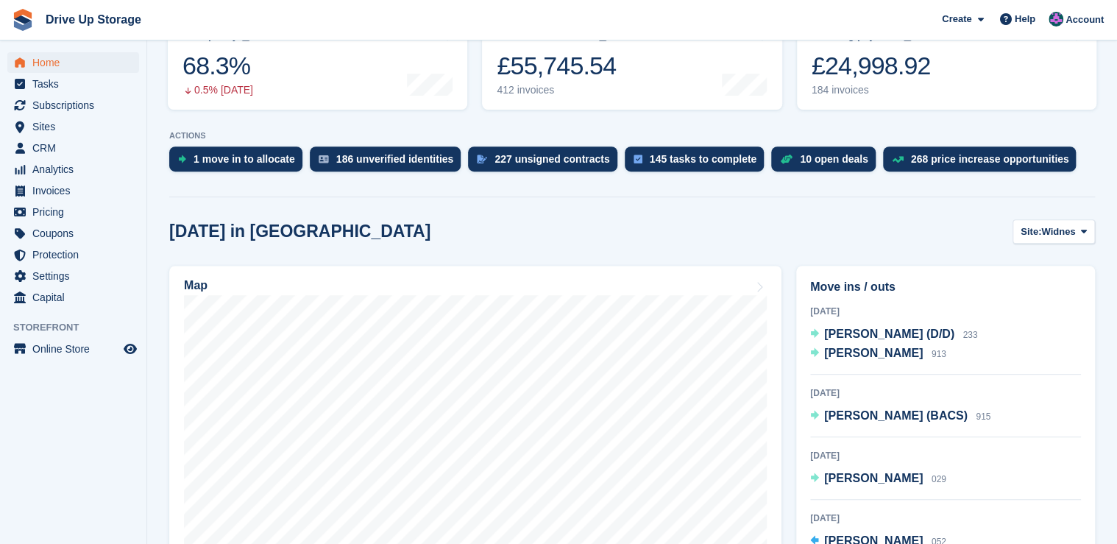
scroll to position [196, 0]
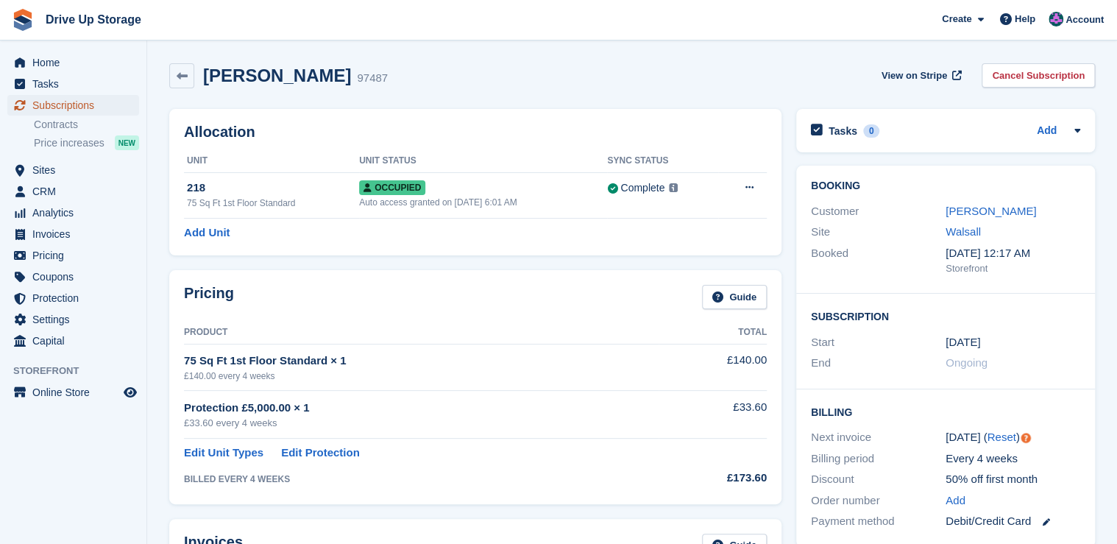
click at [74, 108] on span "Subscriptions" at bounding box center [76, 105] width 88 height 21
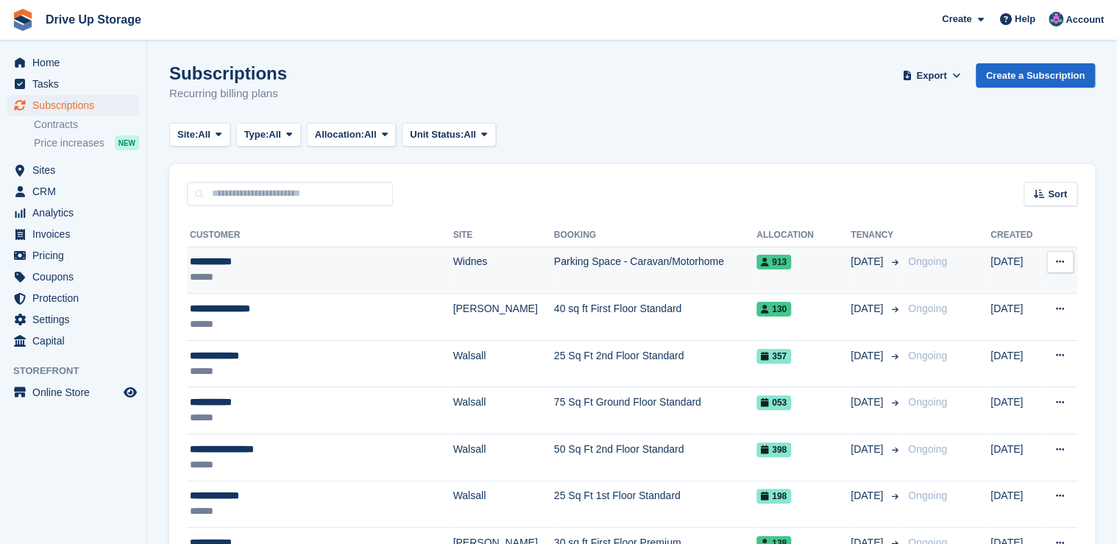
click at [580, 262] on td "Parking Space - Caravan/Motorhome" at bounding box center [655, 269] width 202 height 47
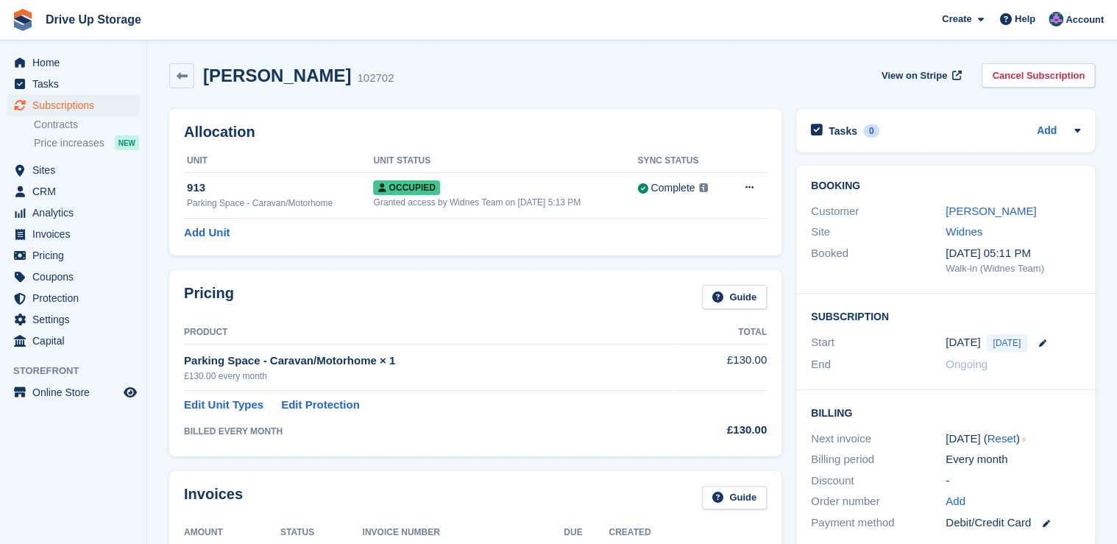
click at [970, 218] on div "[PERSON_NAME]" at bounding box center [1012, 211] width 135 height 17
click at [955, 211] on link "[PERSON_NAME]" at bounding box center [990, 211] width 90 height 13
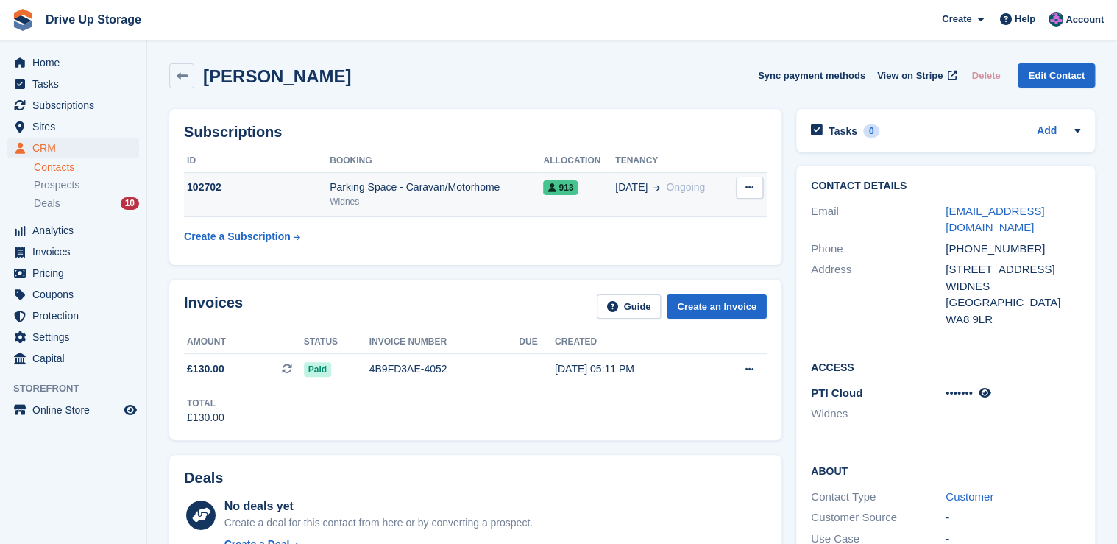
click at [438, 191] on div "Parking Space - Caravan/Motorhome" at bounding box center [436, 187] width 213 height 15
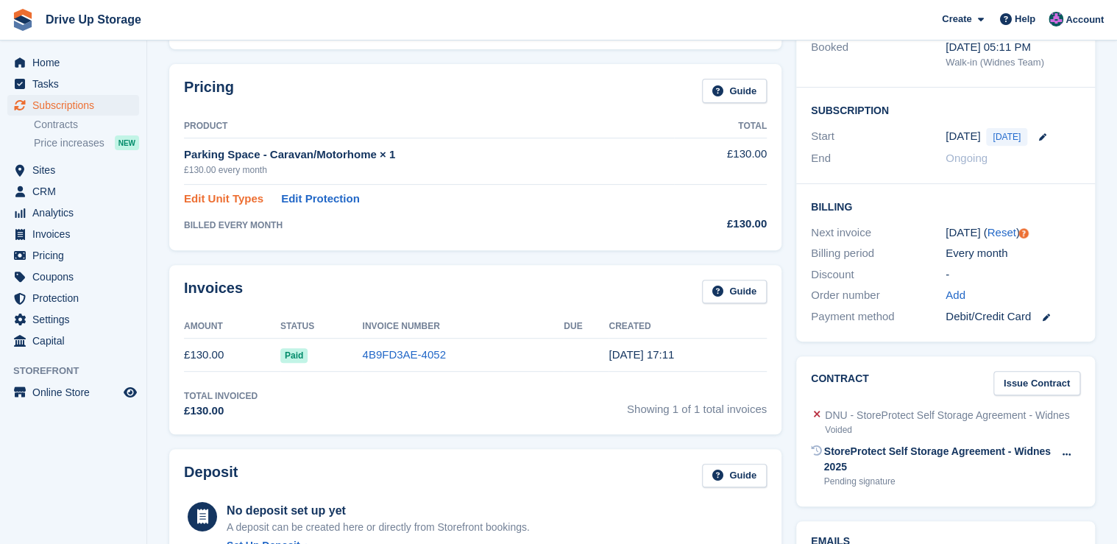
scroll to position [235, 0]
